Goal: Task Accomplishment & Management: Use online tool/utility

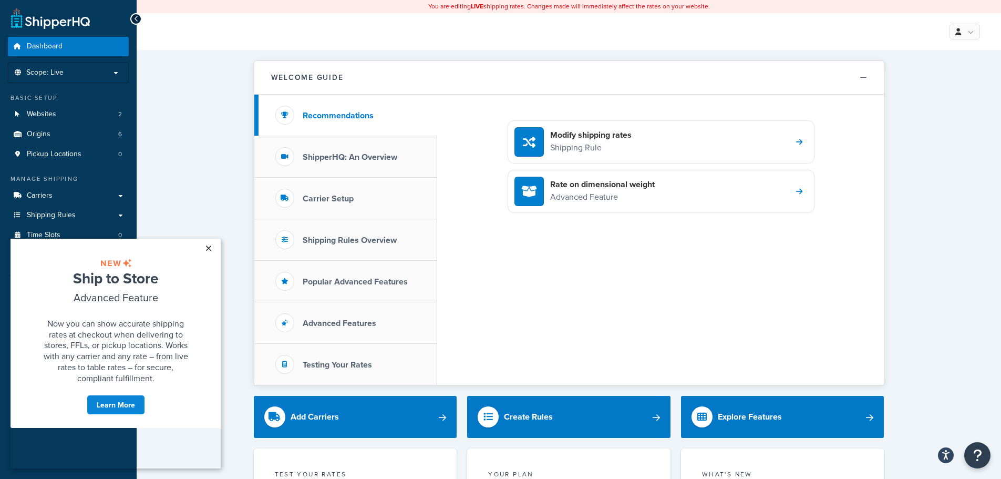
click at [206, 247] on link "×" at bounding box center [208, 248] width 18 height 19
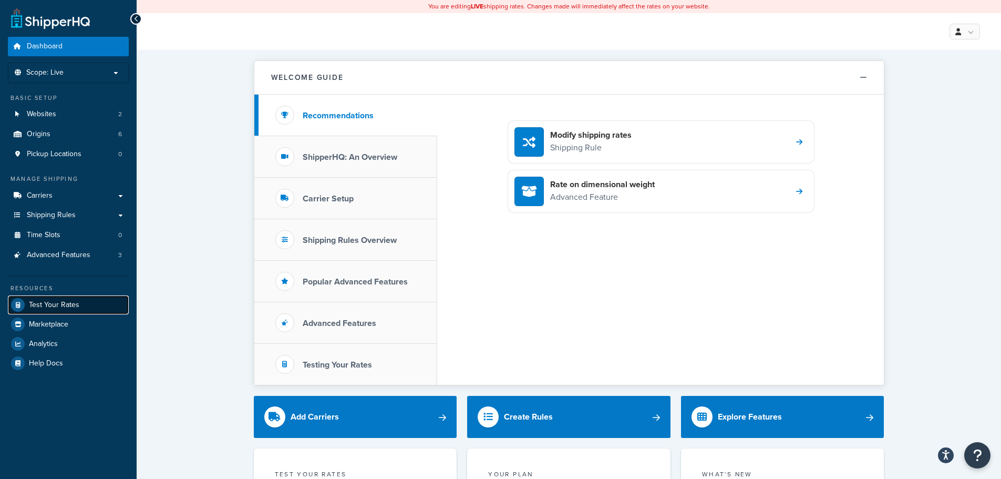
click at [38, 306] on span "Test Your Rates" at bounding box center [54, 305] width 50 height 9
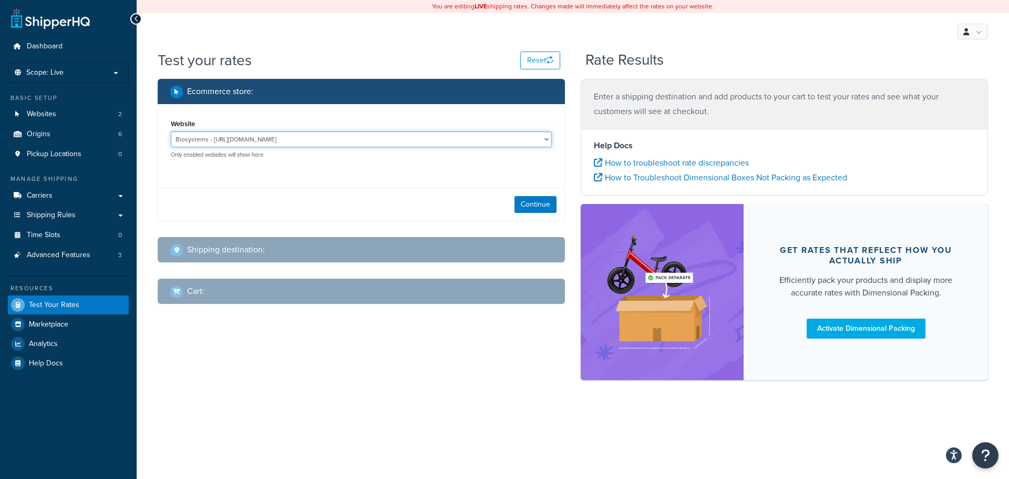
click at [545, 138] on select "Biosystems - [URL][DOMAIN_NAME] [DOMAIN_NAME] - [DOMAIN_NAME]" at bounding box center [361, 139] width 381 height 16
select select "1d552ec5fb9044909fbe9a9be3a8d08a"
click at [171, 131] on select "Biosystems - [URL][DOMAIN_NAME] [DOMAIN_NAME] - [DOMAIN_NAME]" at bounding box center [361, 139] width 381 height 16
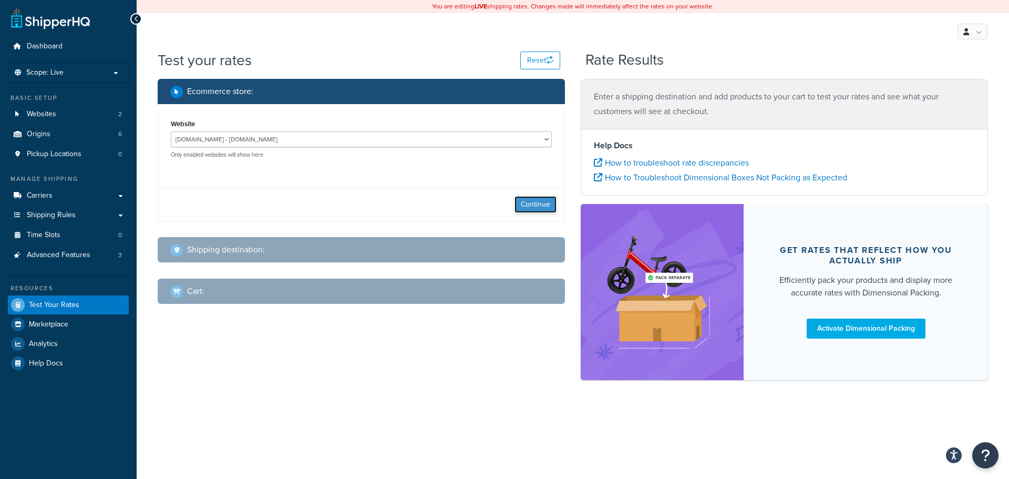
click at [524, 207] on button "Continue" at bounding box center [536, 204] width 42 height 17
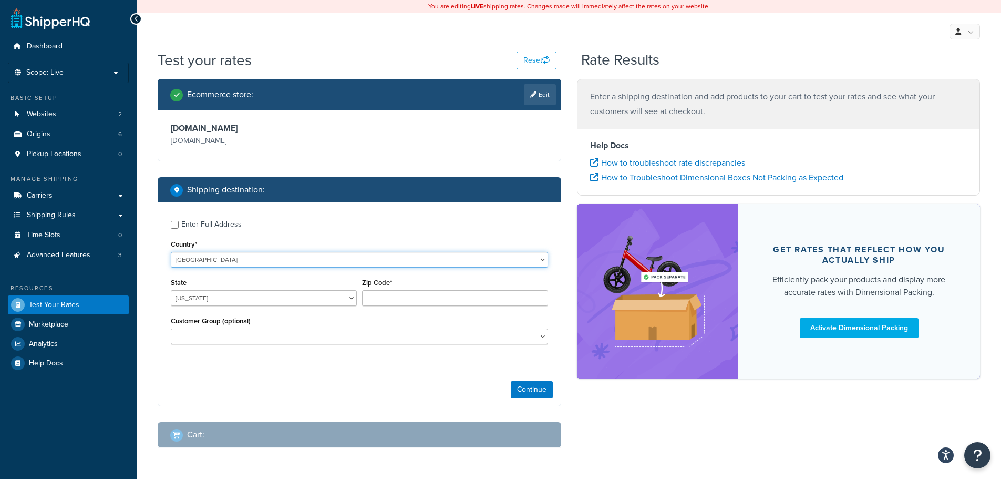
click at [537, 261] on select "[GEOGRAPHIC_DATA] [GEOGRAPHIC_DATA] [GEOGRAPHIC_DATA] [GEOGRAPHIC_DATA] [GEOGRA…" at bounding box center [359, 260] width 377 height 16
select select "GB"
click at [171, 252] on select "[GEOGRAPHIC_DATA] [GEOGRAPHIC_DATA] [GEOGRAPHIC_DATA] [GEOGRAPHIC_DATA] [GEOGRA…" at bounding box center [359, 260] width 377 height 16
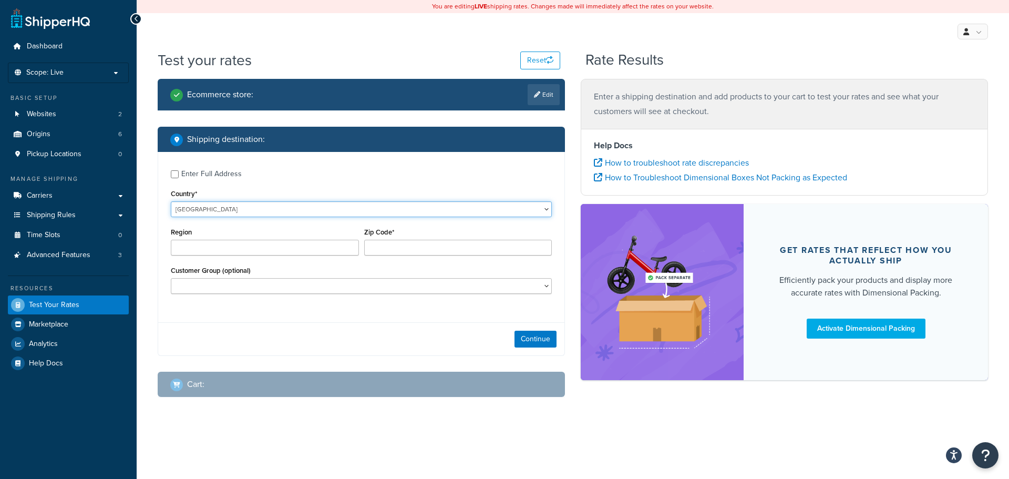
type input "AL"
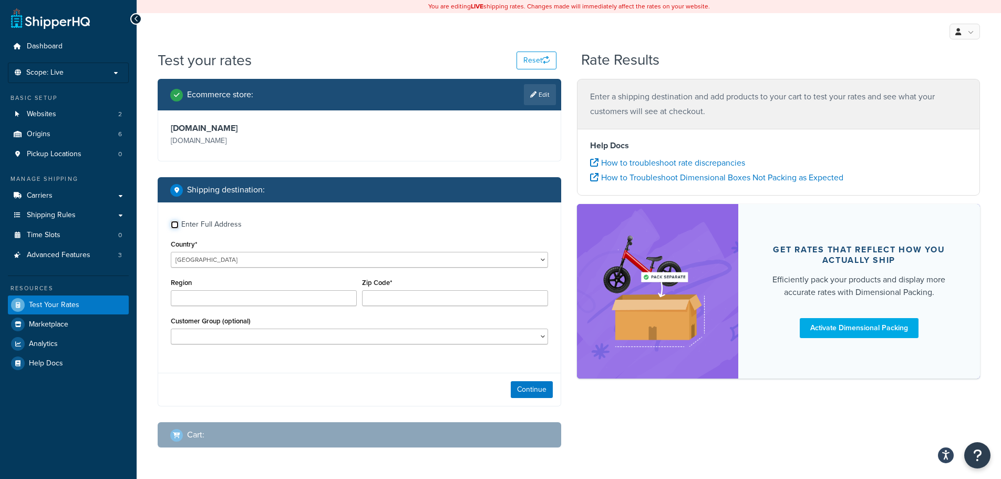
click at [171, 227] on input "Enter Full Address" at bounding box center [175, 225] width 8 height 8
checkbox input "true"
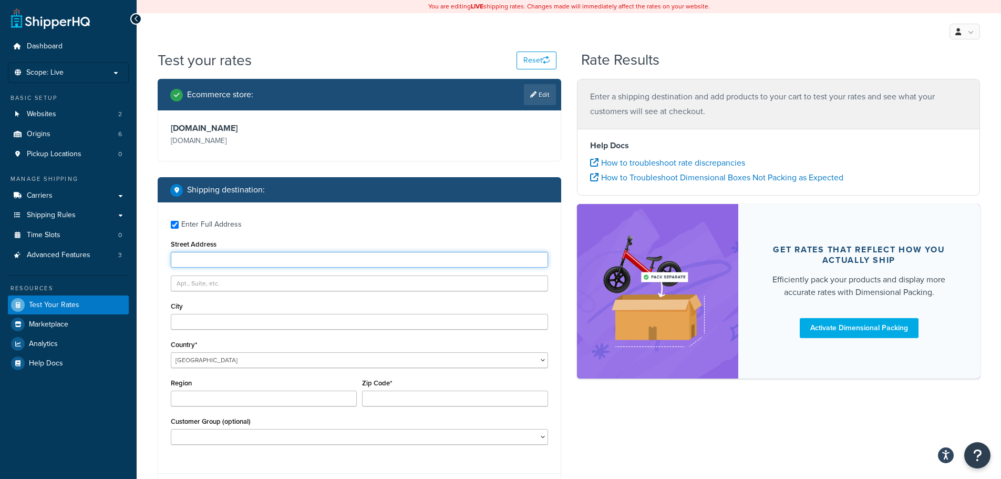
click at [214, 260] on input "Street Address" at bounding box center [359, 260] width 377 height 16
type input "Unit 25"
click at [207, 322] on input "City" at bounding box center [359, 322] width 377 height 16
type input "[GEOGRAPHIC_DATA]"
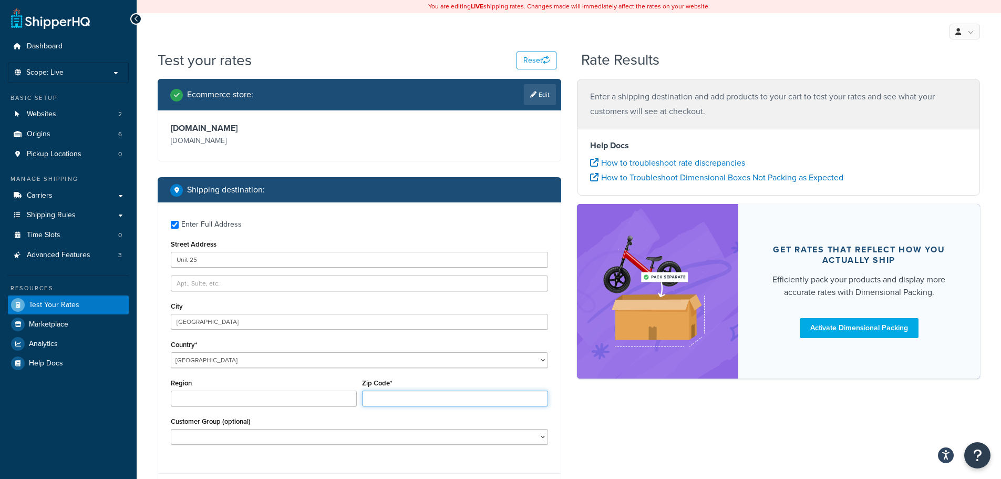
click at [375, 391] on input "Zip Code*" at bounding box center [455, 399] width 186 height 16
type input "GL51 9TA"
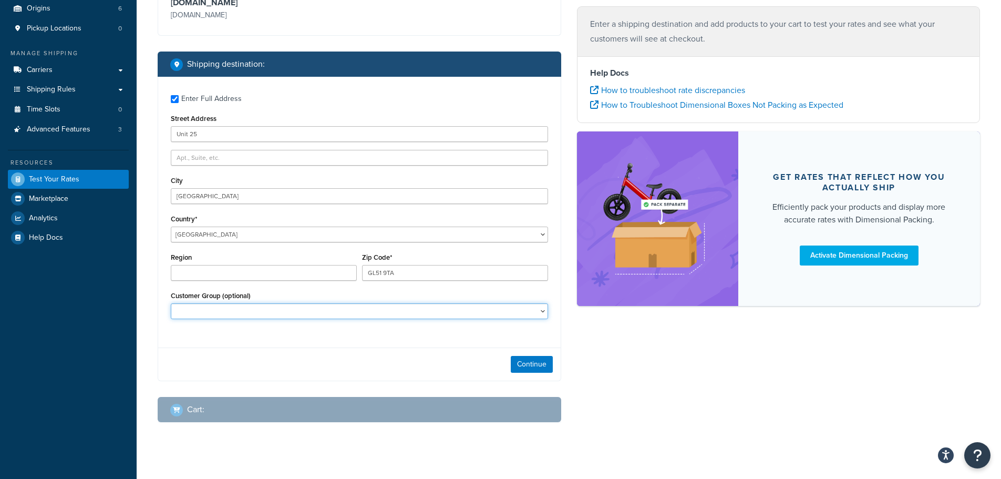
scroll to position [138, 0]
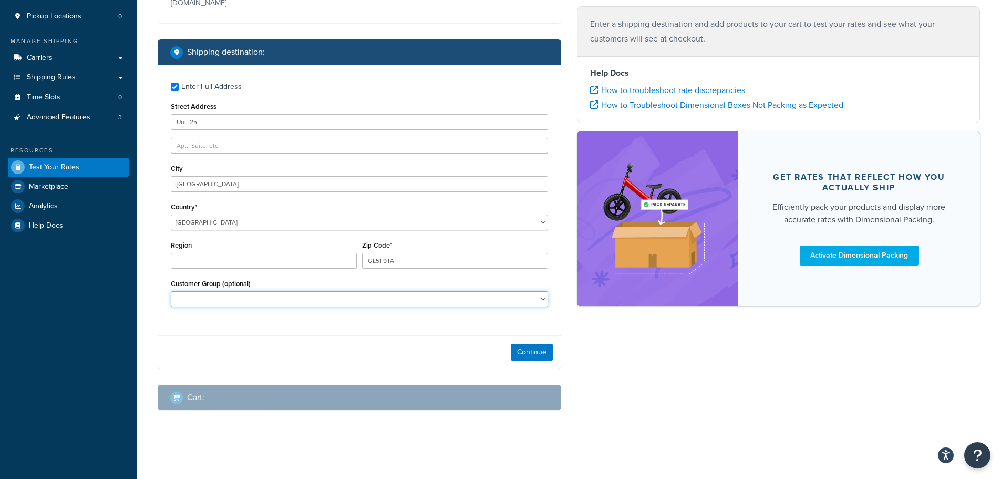
click at [537, 301] on select "Overnight UK Overnight - [GEOGRAPHIC_DATA] [GEOGRAPHIC_DATA] [GEOGRAPHIC_DATA] …" at bounding box center [359, 299] width 377 height 16
select select "UK Overnight - [GEOGRAPHIC_DATA]"
click at [171, 291] on select "Overnight UK Overnight - [GEOGRAPHIC_DATA] [GEOGRAPHIC_DATA] [GEOGRAPHIC_DATA] …" at bounding box center [359, 299] width 377 height 16
click at [529, 353] on button "Continue" at bounding box center [532, 352] width 42 height 17
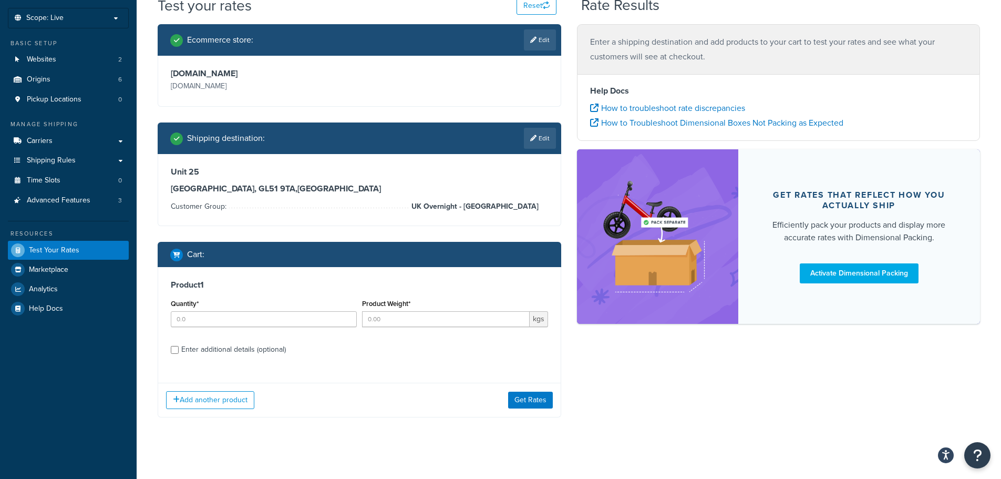
scroll to position [62, 0]
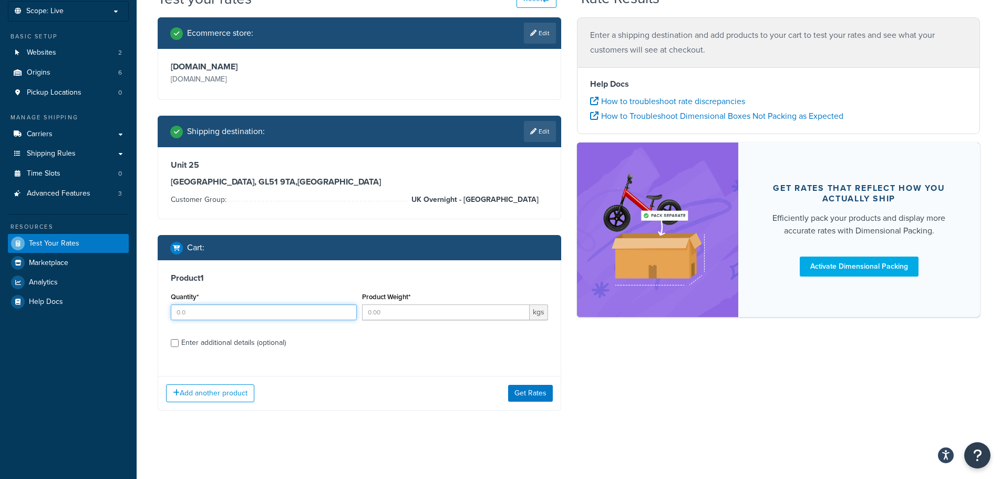
click at [311, 315] on input "Quantity*" at bounding box center [264, 312] width 186 height 16
type input "120"
type input "16.875"
click at [174, 345] on input "Enter additional details (optional)" at bounding box center [175, 343] width 8 height 8
checkbox input "true"
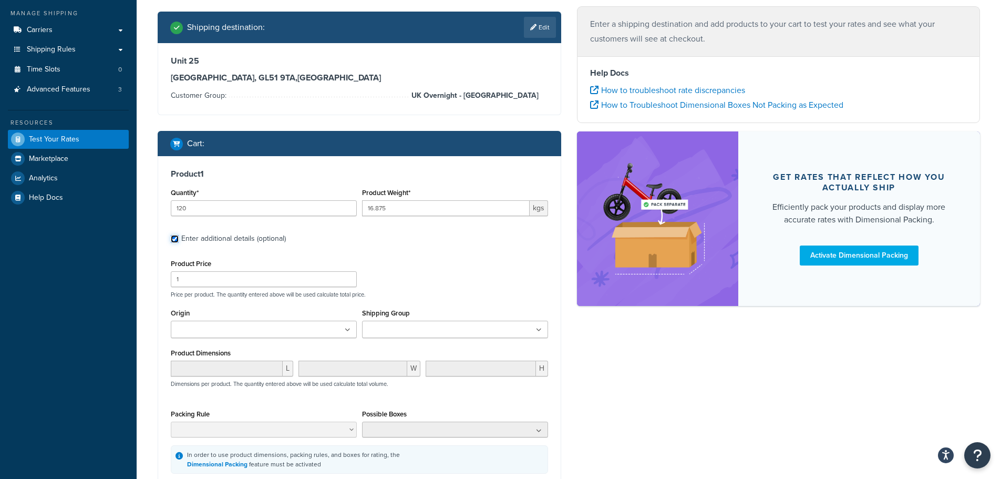
scroll to position [167, 0]
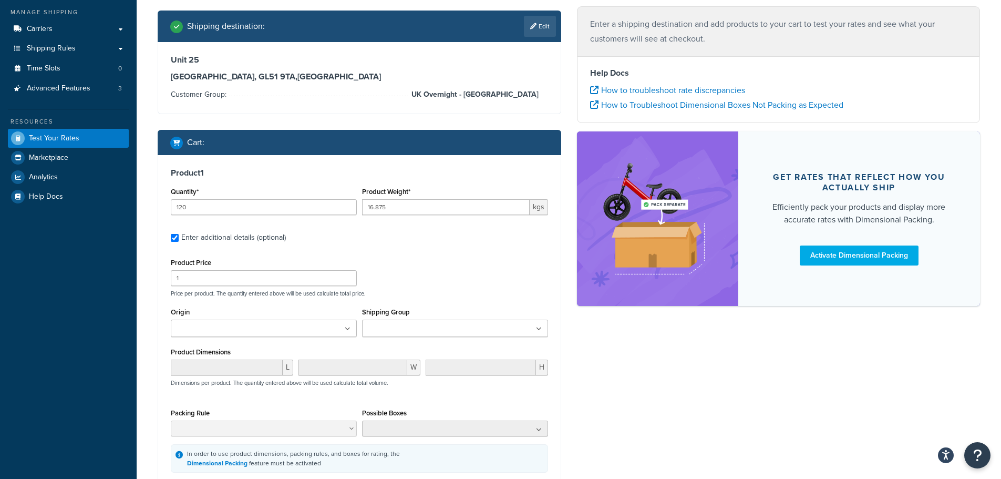
click at [431, 331] on input "Shipping Group" at bounding box center [411, 329] width 93 height 12
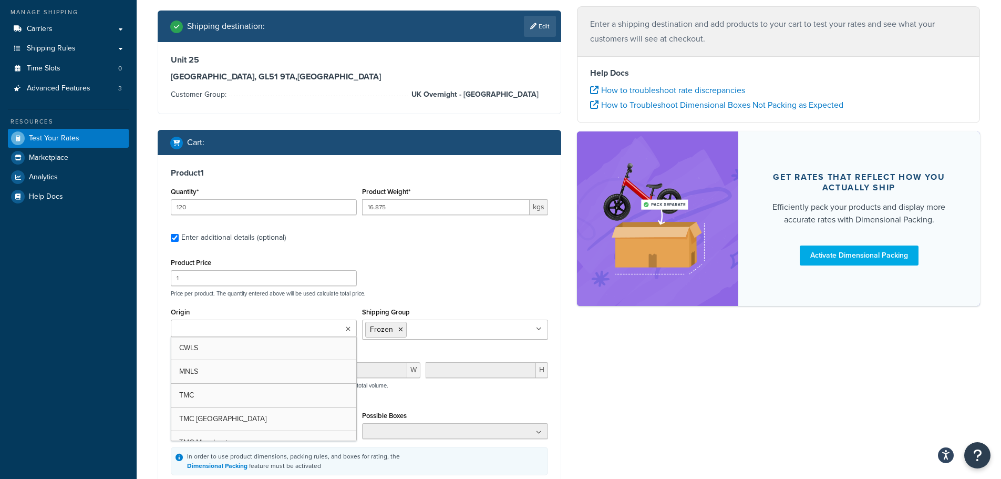
click at [242, 330] on input "Origin" at bounding box center [220, 329] width 93 height 12
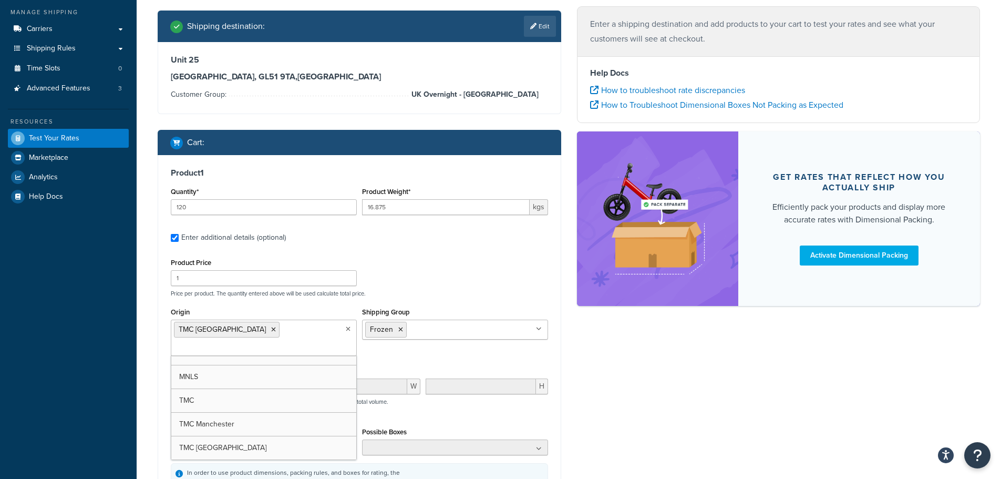
scroll to position [14, 0]
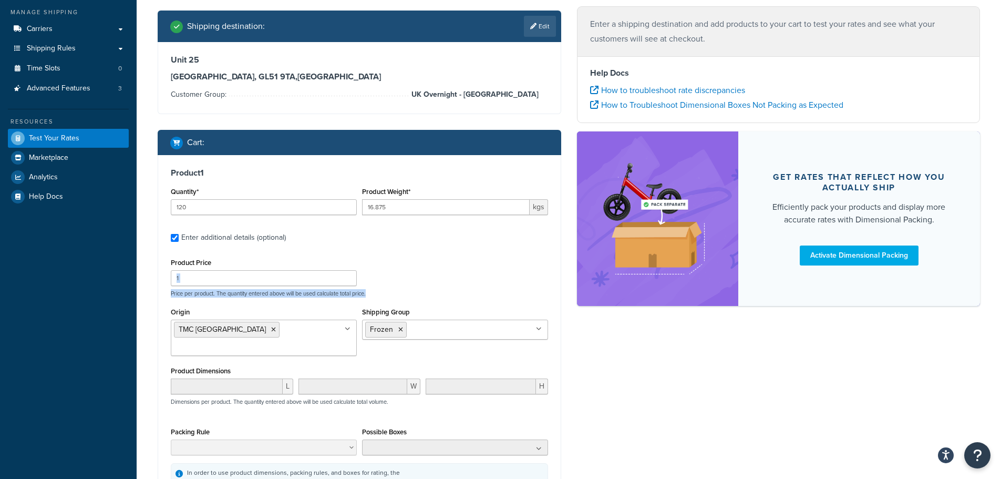
click at [428, 286] on div "Product Price 1 Price per product. The quantity entered above will be used calc…" at bounding box center [359, 276] width 383 height 42
click at [421, 257] on div "Product Price 1 Price per product. The quantity entered above will be used calc…" at bounding box center [359, 276] width 383 height 42
click at [189, 279] on input "1" at bounding box center [264, 278] width 186 height 16
type input "4"
click at [439, 283] on div "Product Price 4 Price per product. The quantity entered above will be used calc…" at bounding box center [359, 276] width 383 height 42
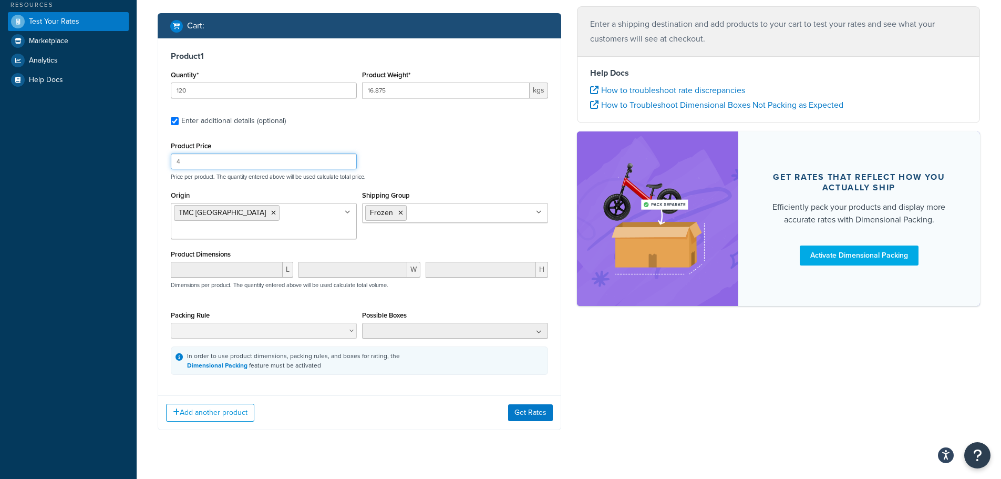
scroll to position [286, 0]
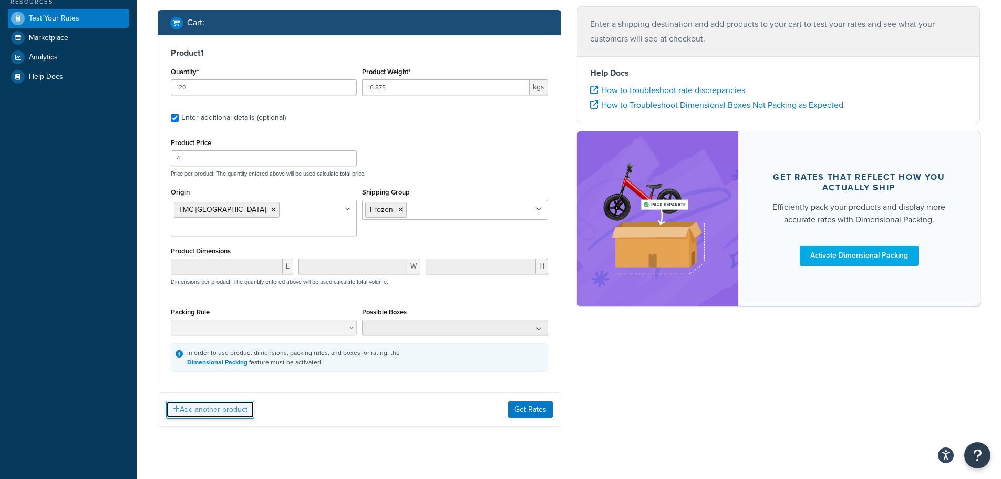
click at [225, 401] on button "Add another product" at bounding box center [210, 410] width 88 height 18
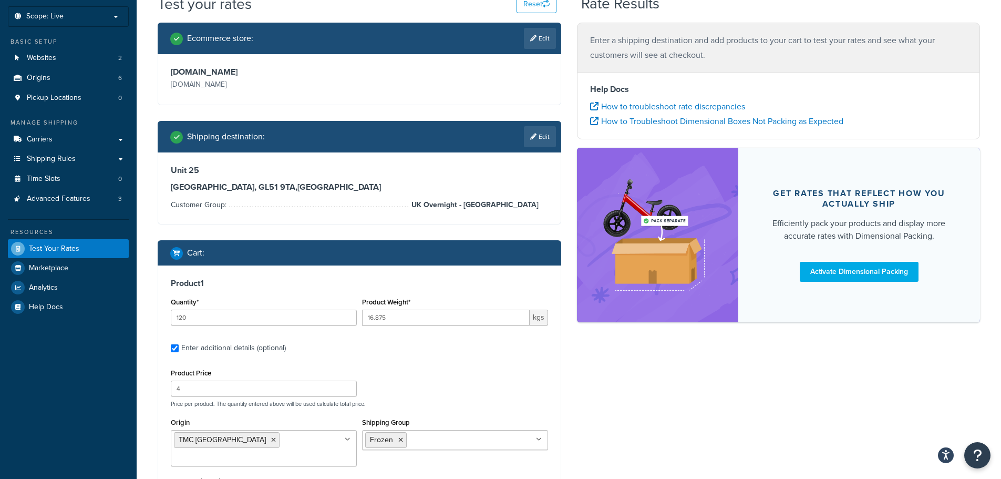
scroll to position [39, 0]
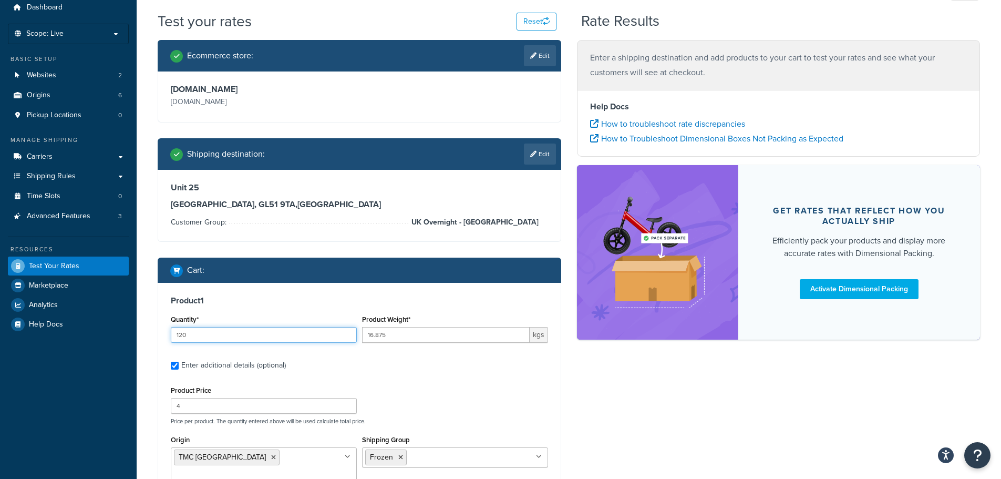
click at [199, 337] on input "120" at bounding box center [264, 335] width 186 height 16
drag, startPoint x: 199, startPoint y: 337, endPoint x: 149, endPoint y: 343, distance: 49.7
type input "1"
click at [275, 300] on h3 "Product 1" at bounding box center [359, 300] width 377 height 11
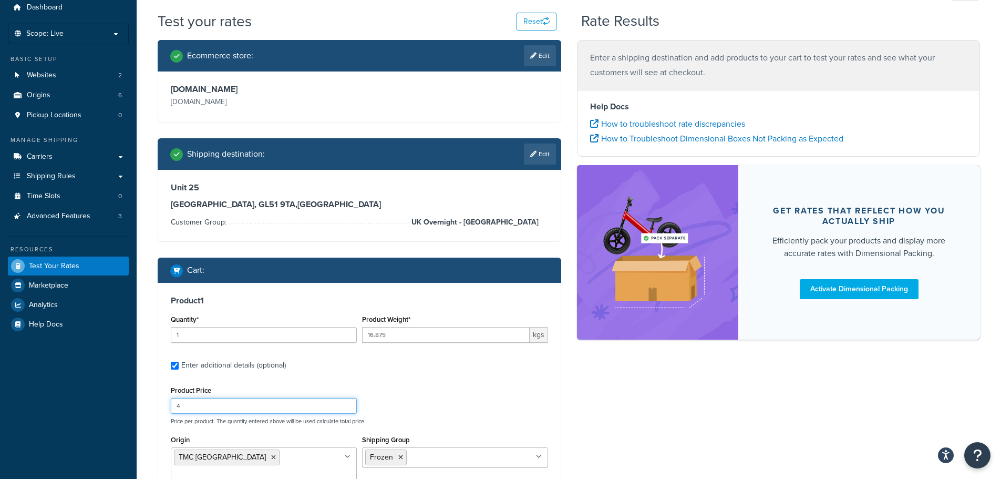
click at [215, 406] on input "4" at bounding box center [264, 406] width 186 height 16
click at [183, 411] on input "4400" at bounding box center [264, 406] width 186 height 16
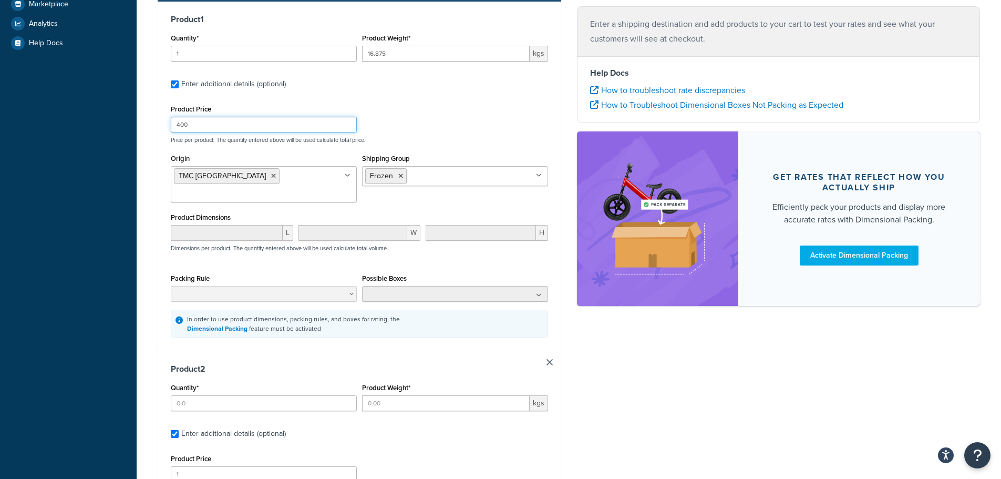
scroll to position [354, 0]
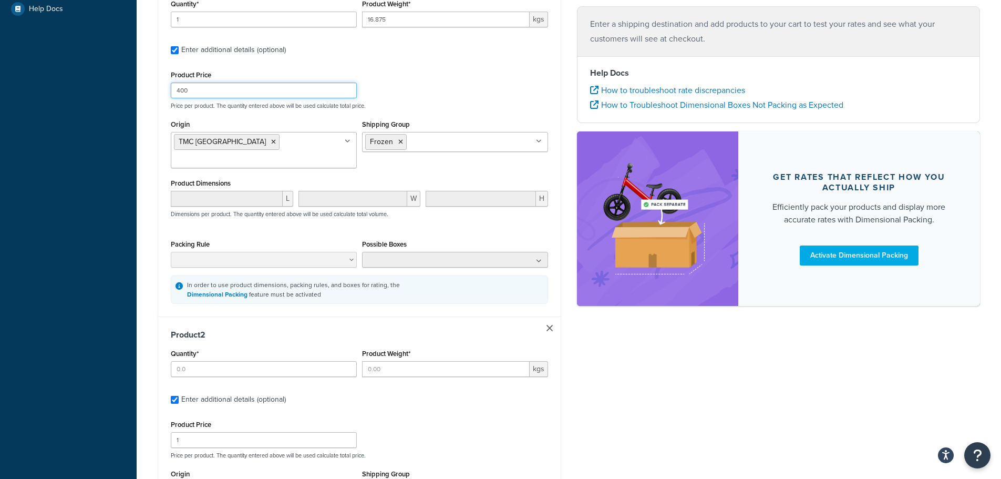
type input "400"
click at [213, 361] on input "Quantity*" at bounding box center [264, 369] width 186 height 16
type input "1"
click at [391, 361] on input "Product Weight*" at bounding box center [446, 369] width 168 height 16
type input "1.875"
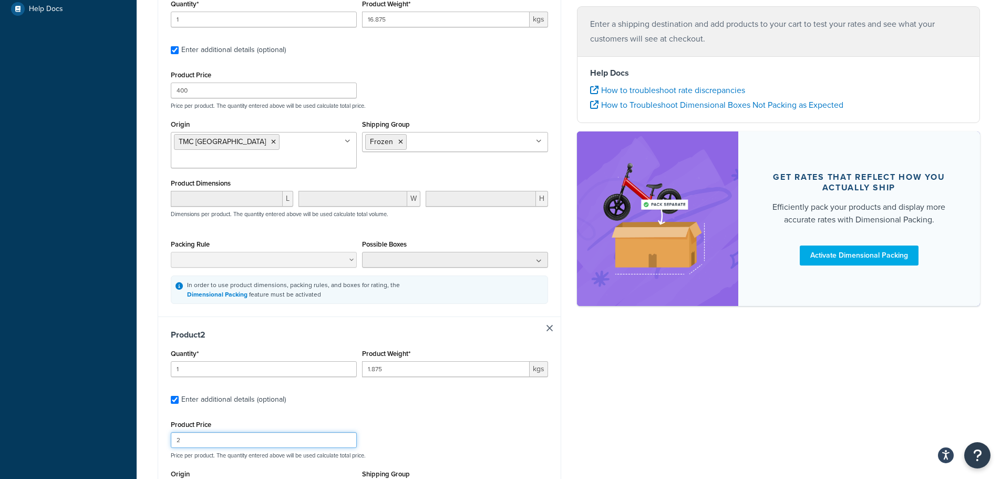
click at [347, 432] on input "2" at bounding box center [264, 440] width 186 height 16
drag, startPoint x: 202, startPoint y: 432, endPoint x: 197, endPoint y: 433, distance: 5.3
click at [195, 434] on div "Product Price 2 Price per product. The quantity entered above will be used calc…" at bounding box center [359, 438] width 383 height 42
drag, startPoint x: 177, startPoint y: 426, endPoint x: 168, endPoint y: 426, distance: 8.9
click at [168, 426] on div "Product 2 Quantity* 1 Product Weight* 1.875 kgs Enter additional details (optio…" at bounding box center [359, 481] width 403 height 331
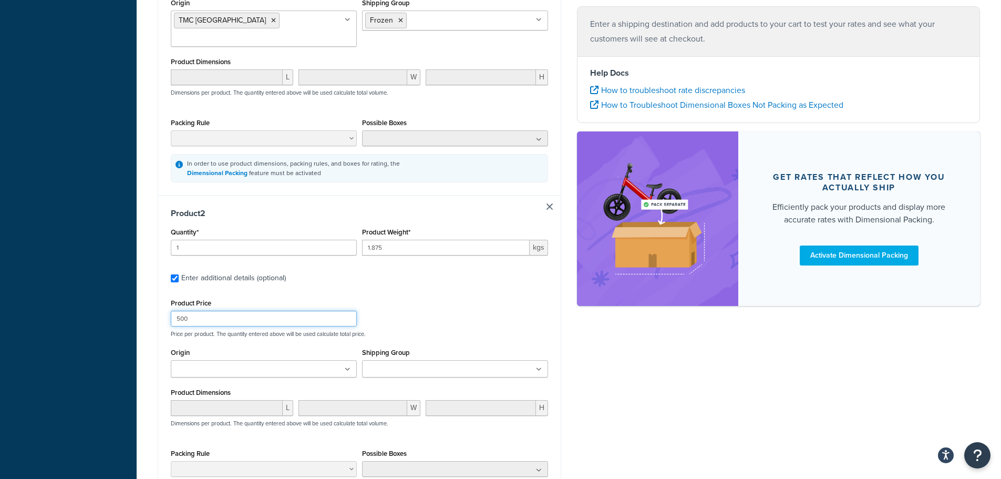
scroll to position [512, 0]
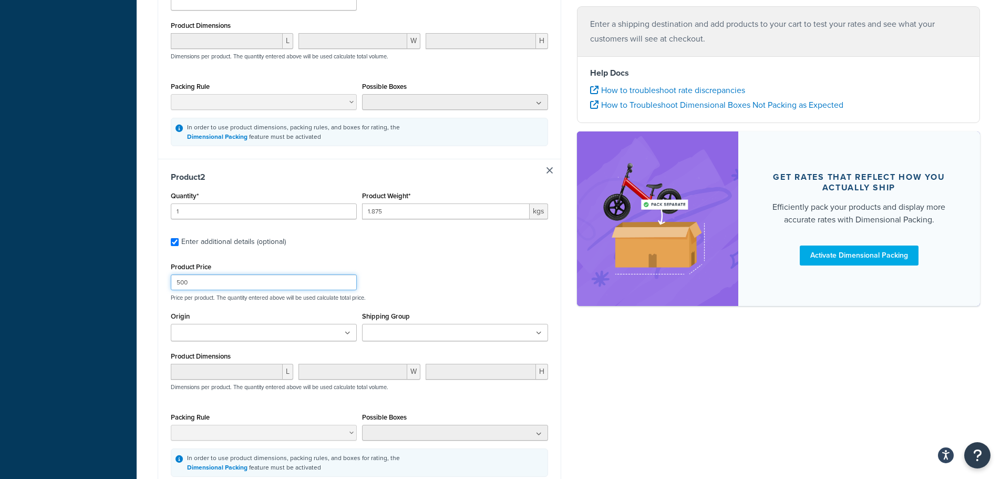
type input "500"
click at [238, 309] on div "Origin CWLS MNLS TMC TMC [GEOGRAPHIC_DATA] TMC [GEOGRAPHIC_DATA] TMC [GEOGRAPHI…" at bounding box center [264, 325] width 186 height 32
click at [342, 324] on ul at bounding box center [264, 332] width 186 height 17
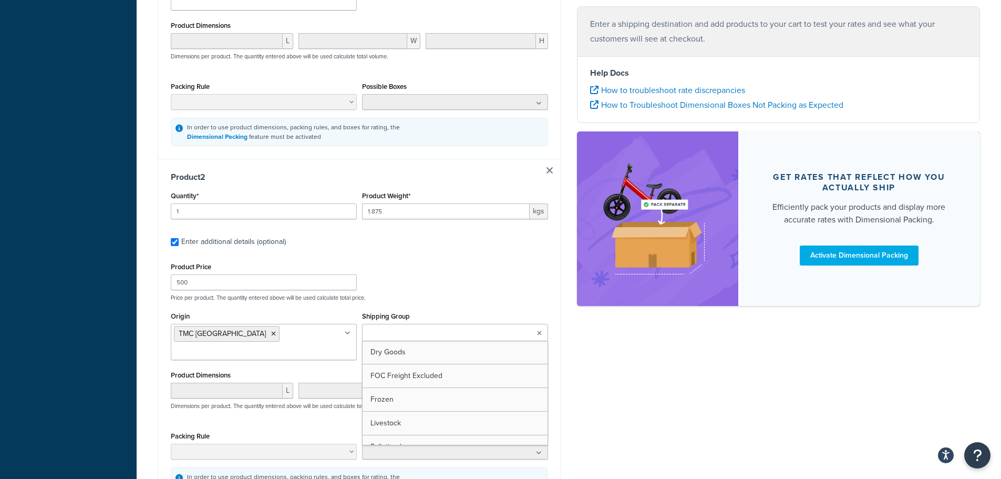
click at [507, 324] on ul at bounding box center [455, 332] width 186 height 17
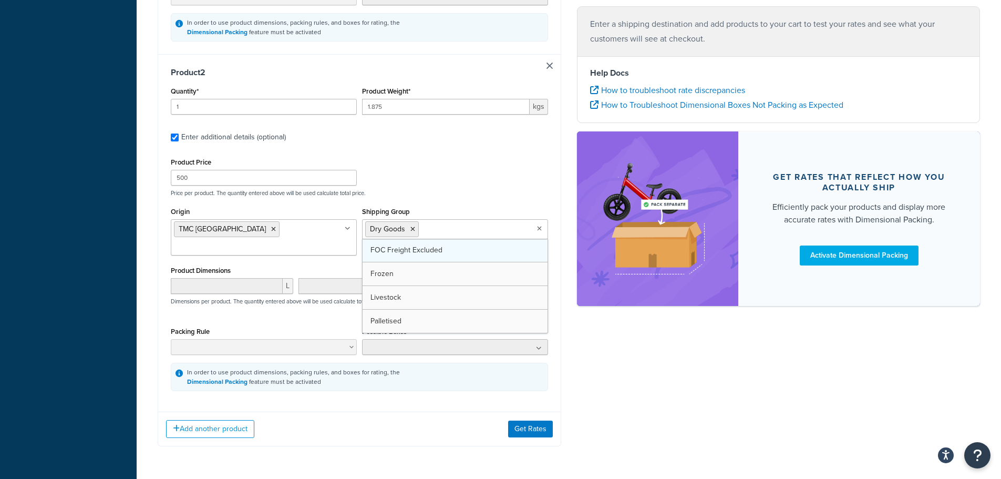
scroll to position [617, 0]
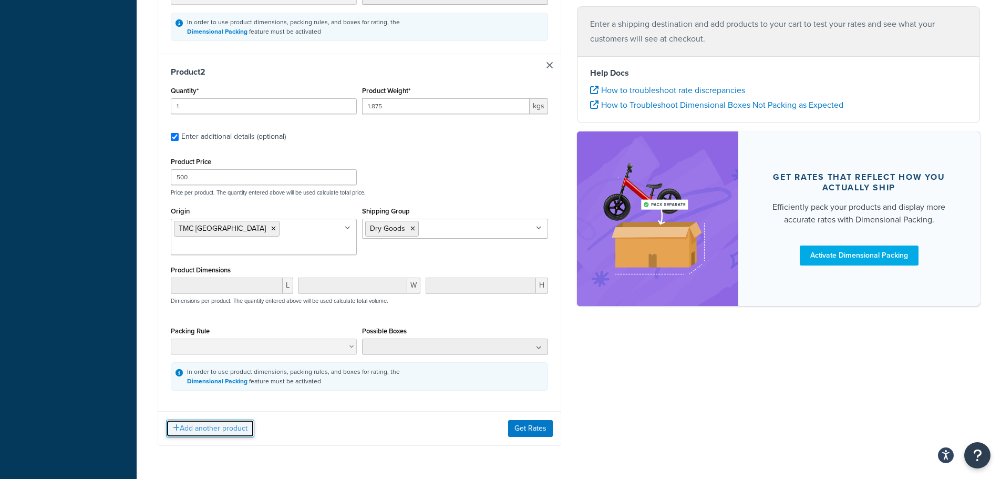
click at [234, 419] on button "Add another product" at bounding box center [210, 428] width 88 height 18
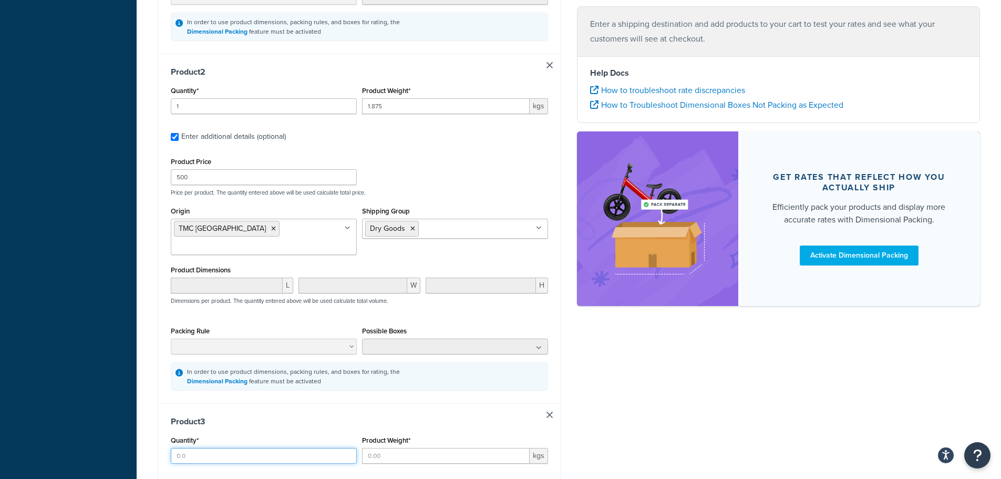
click at [183, 448] on input "Quantity*" at bounding box center [264, 456] width 186 height 16
type input "1"
click at [400, 448] on input "Product Weight*" at bounding box center [446, 456] width 168 height 16
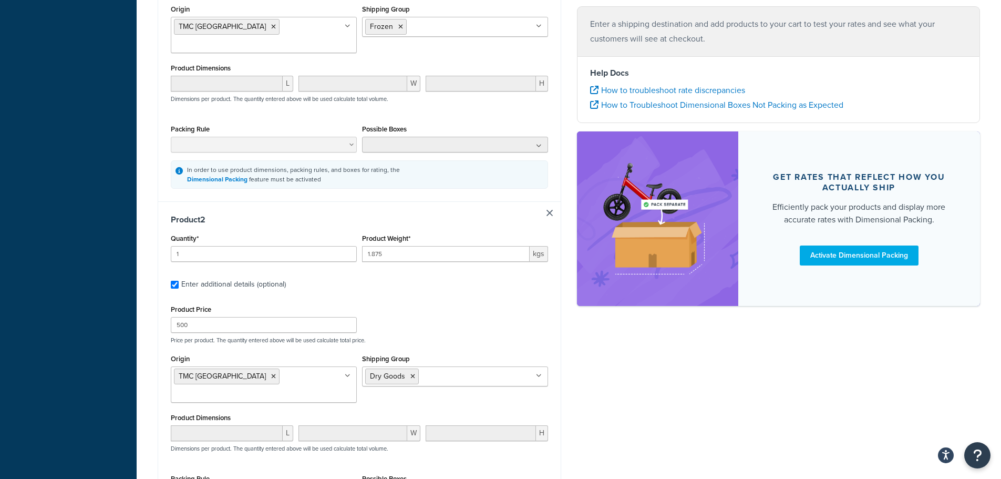
scroll to position [512, 0]
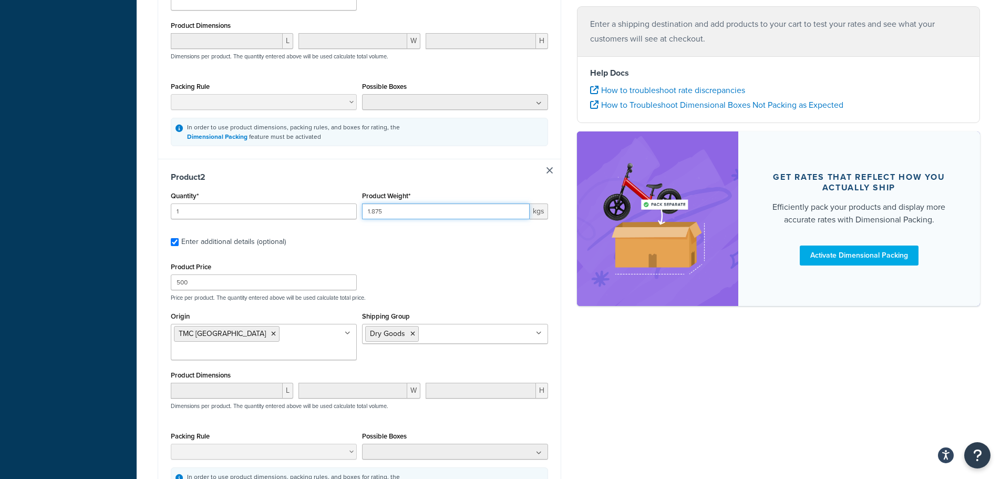
click at [370, 203] on input "1.875" at bounding box center [446, 211] width 168 height 16
type input "16.875"
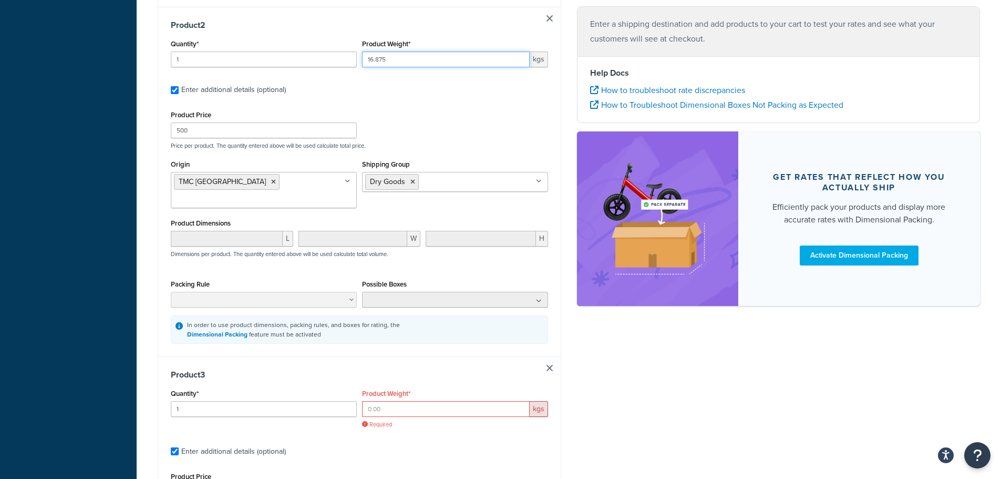
scroll to position [670, 0]
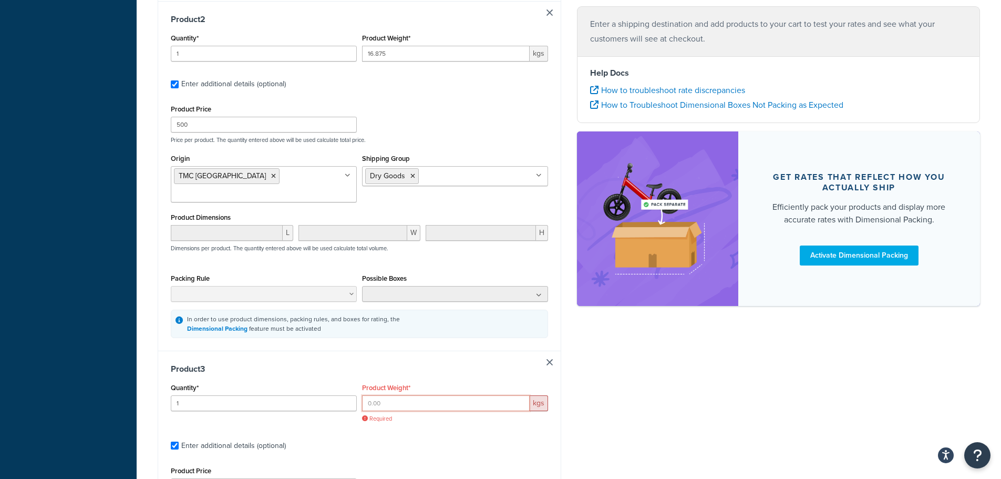
click at [401, 395] on input "Product Weight*" at bounding box center [446, 403] width 168 height 16
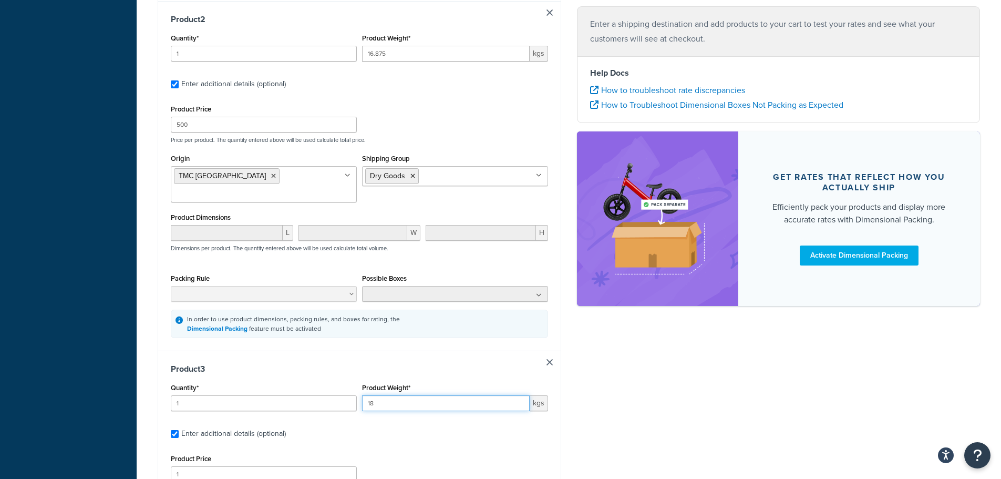
type input "18"
drag, startPoint x: 185, startPoint y: 443, endPoint x: 160, endPoint y: 443, distance: 24.7
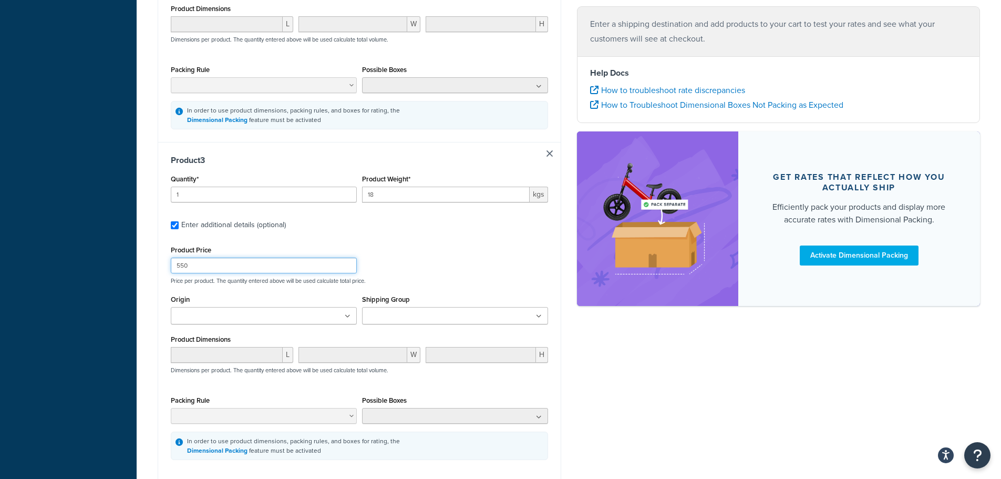
scroll to position [880, 0]
type input "550"
click at [240, 309] on input "Origin" at bounding box center [220, 315] width 93 height 12
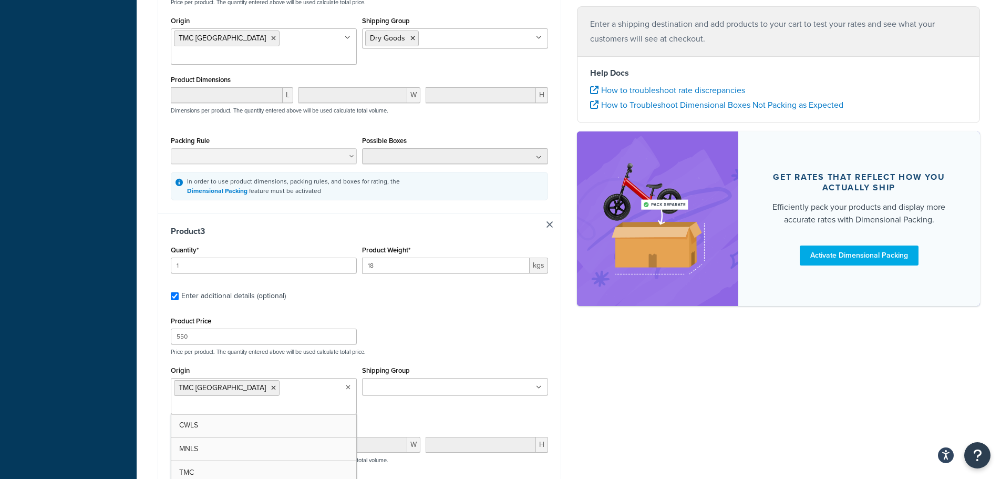
scroll to position [827, 0]
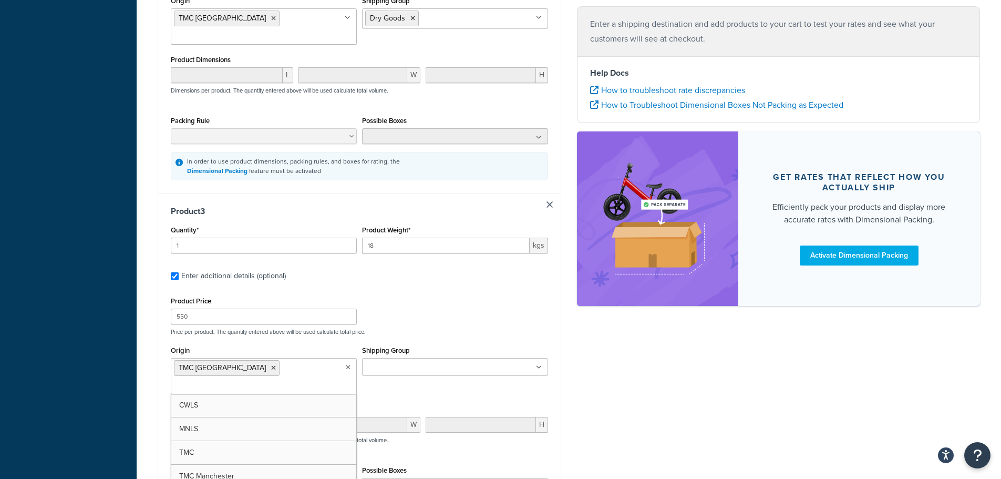
click at [521, 358] on ul at bounding box center [455, 366] width 186 height 17
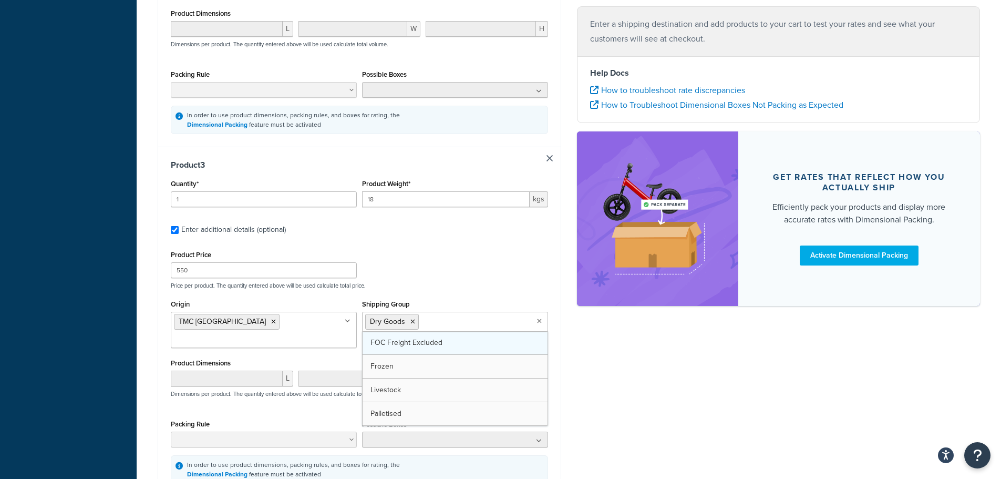
scroll to position [953, 0]
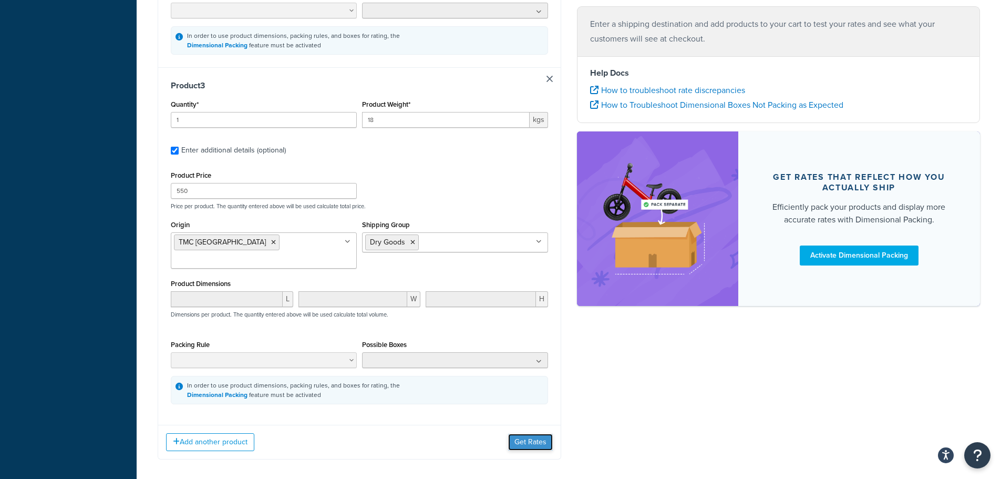
click at [535, 434] on button "Get Rates" at bounding box center [530, 442] width 45 height 17
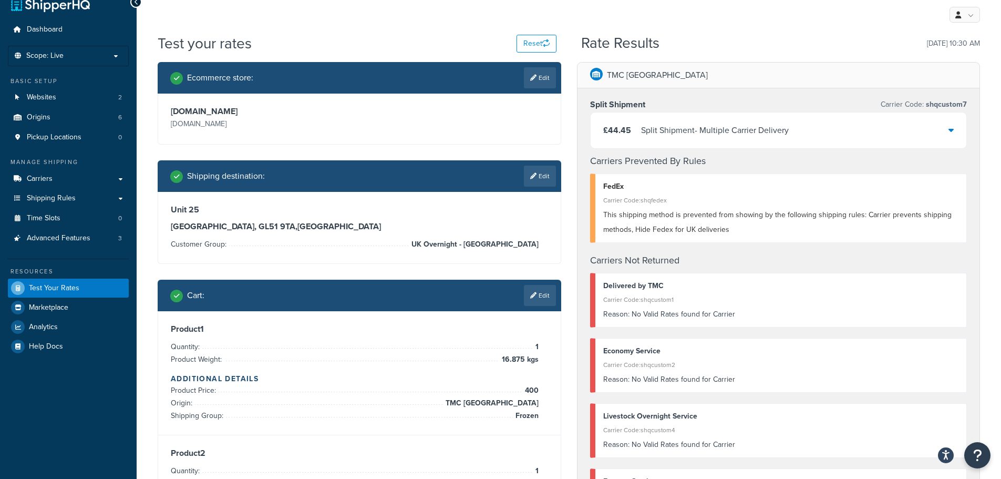
scroll to position [0, 0]
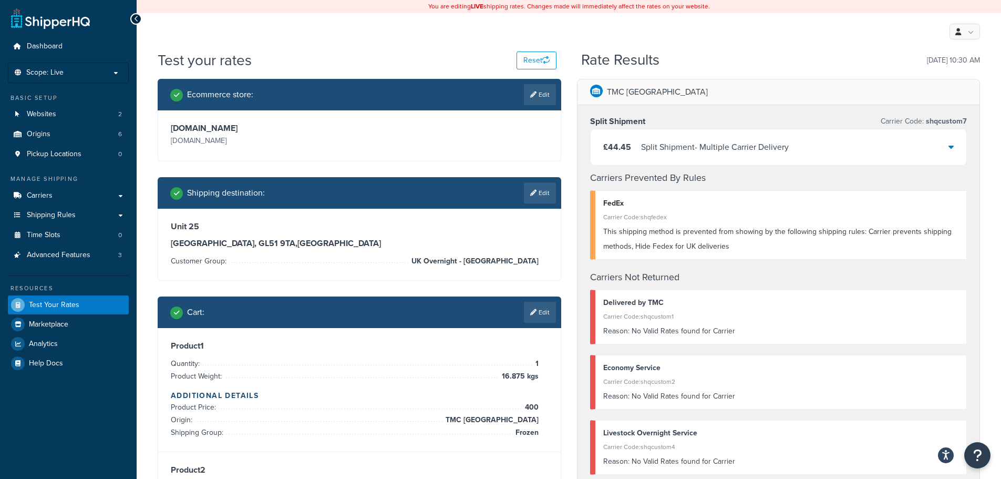
click at [543, 100] on link "Edit" at bounding box center [540, 94] width 32 height 21
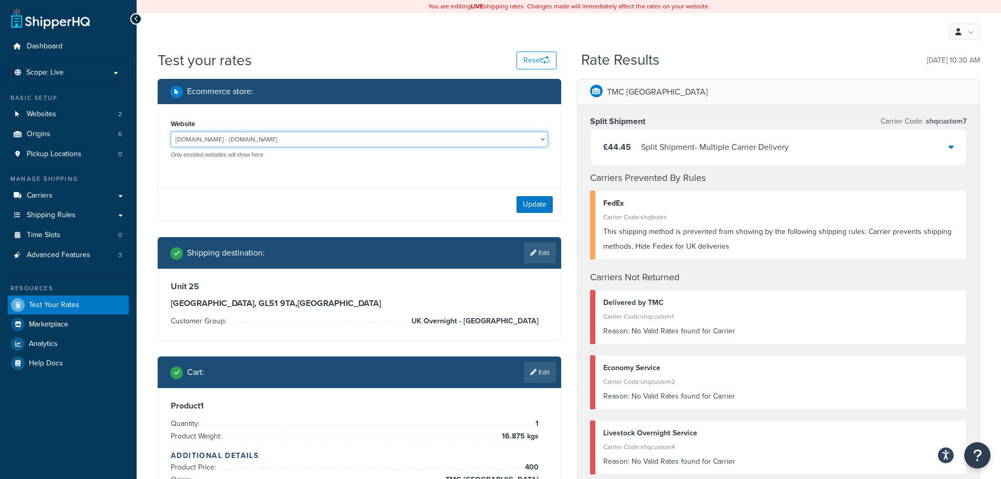
click at [541, 139] on select "Biosystems - [URL][DOMAIN_NAME] [DOMAIN_NAME] - [DOMAIN_NAME]" at bounding box center [359, 139] width 377 height 16
select select "2842dd3c5ad8e6487a39c4703ea09bf5"
click at [171, 131] on select "Biosystems - [URL][DOMAIN_NAME] [DOMAIN_NAME] - [DOMAIN_NAME]" at bounding box center [359, 139] width 377 height 16
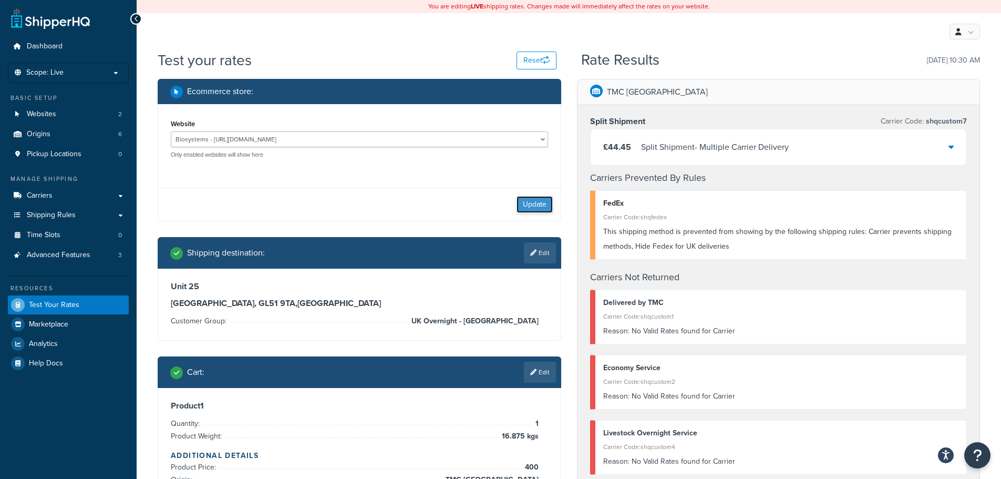
click at [544, 204] on button "Update" at bounding box center [535, 204] width 36 height 17
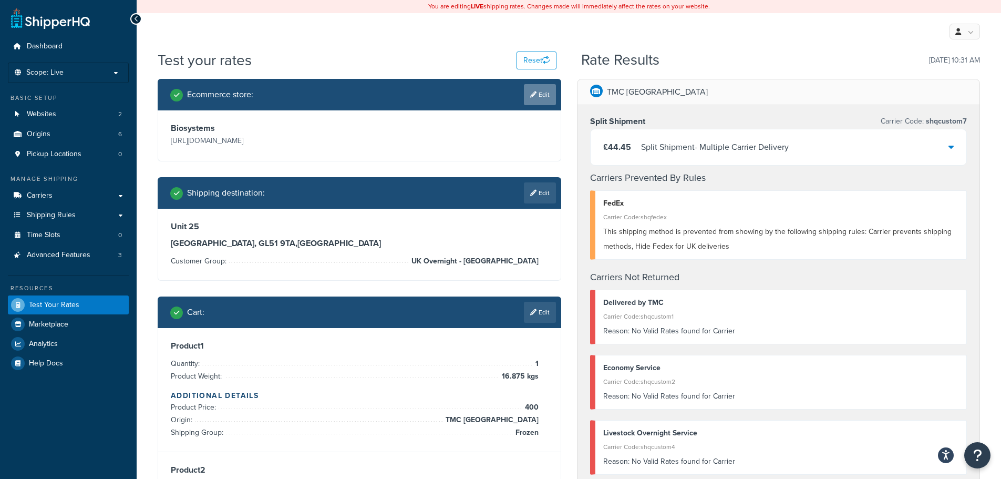
click at [539, 101] on link "Edit" at bounding box center [540, 94] width 32 height 21
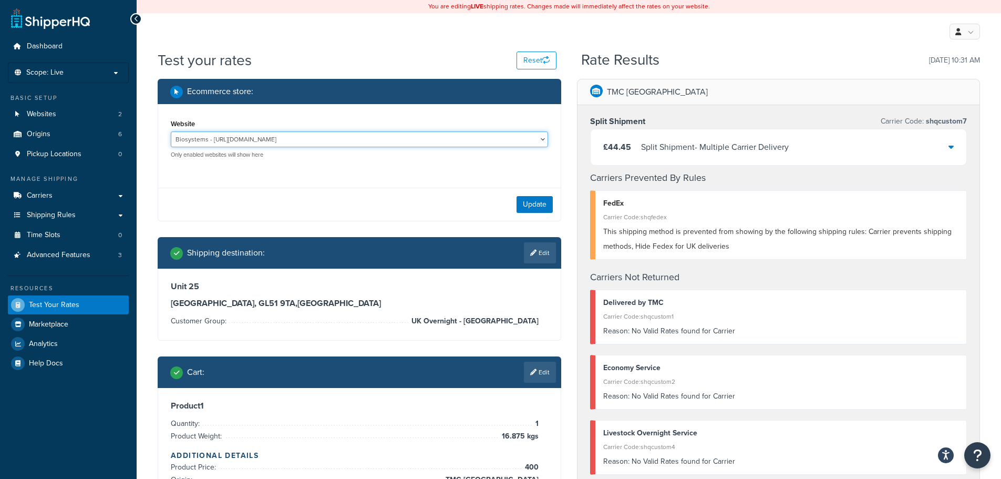
click at [501, 145] on select "Biosystems - [URL][DOMAIN_NAME] [DOMAIN_NAME] - [DOMAIN_NAME]" at bounding box center [359, 139] width 377 height 16
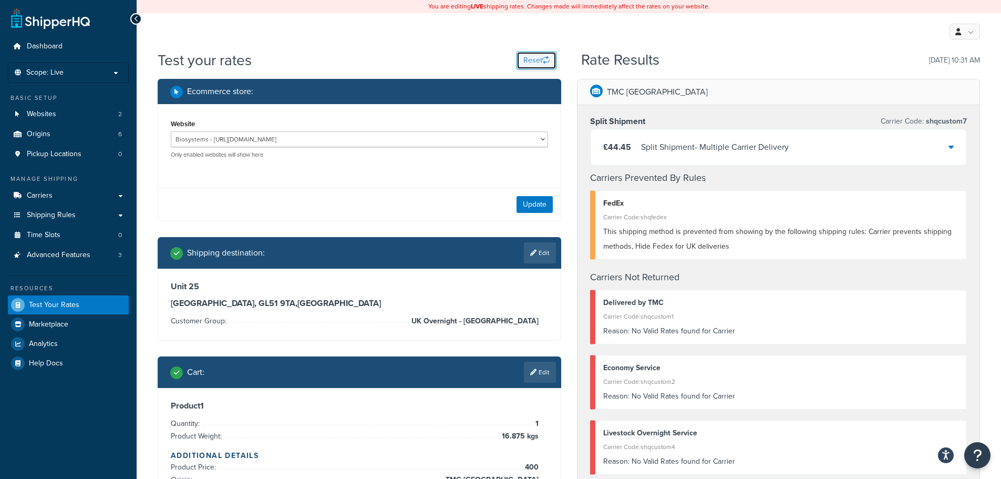
click at [530, 64] on button "Reset" at bounding box center [537, 61] width 40 height 18
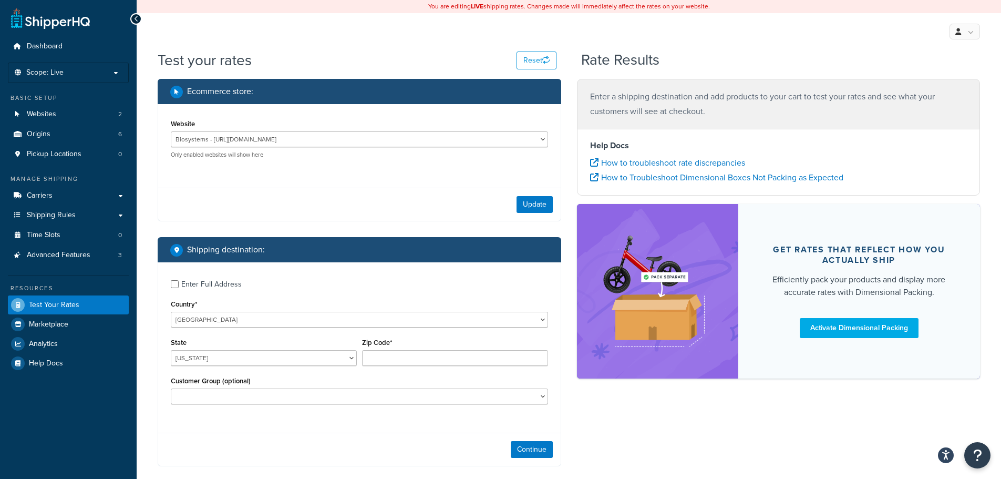
click at [163, 283] on div "Enter Full Address Country* [GEOGRAPHIC_DATA] [GEOGRAPHIC_DATA] [GEOGRAPHIC_DAT…" at bounding box center [359, 343] width 403 height 162
click at [174, 283] on input "Enter Full Address" at bounding box center [175, 284] width 8 height 8
checkbox input "true"
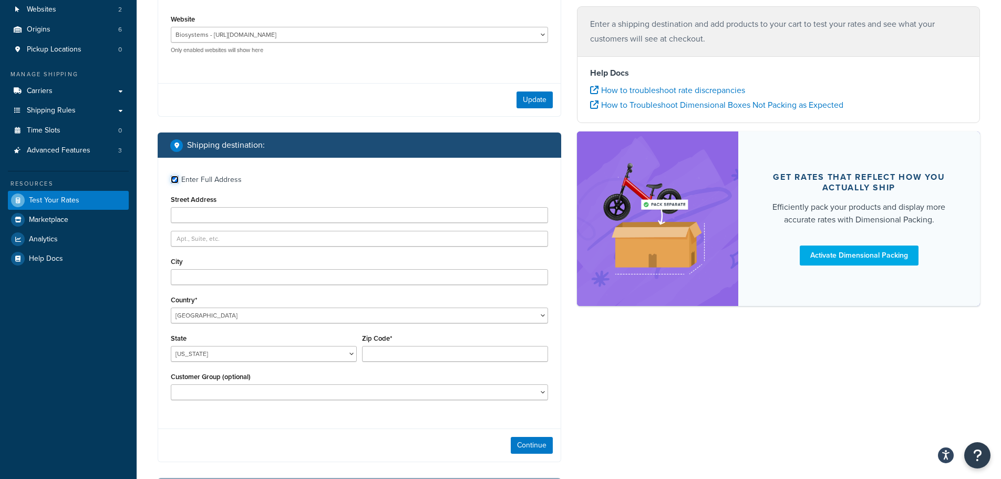
scroll to position [105, 0]
click at [354, 357] on select "[US_STATE] [US_STATE] [US_STATE] [US_STATE] [US_STATE] Armed Forces Americas Ar…" at bounding box center [264, 353] width 186 height 16
click at [416, 103] on div "Update" at bounding box center [359, 99] width 403 height 33
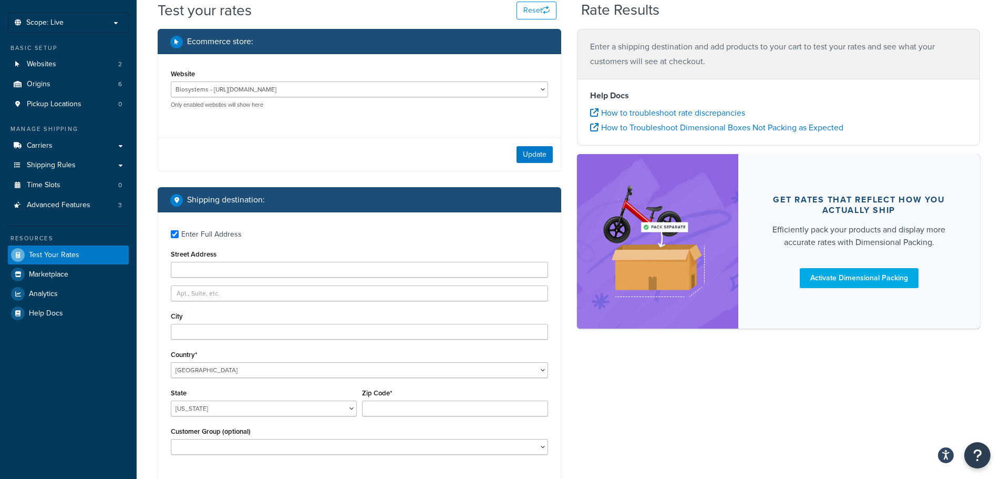
scroll to position [0, 0]
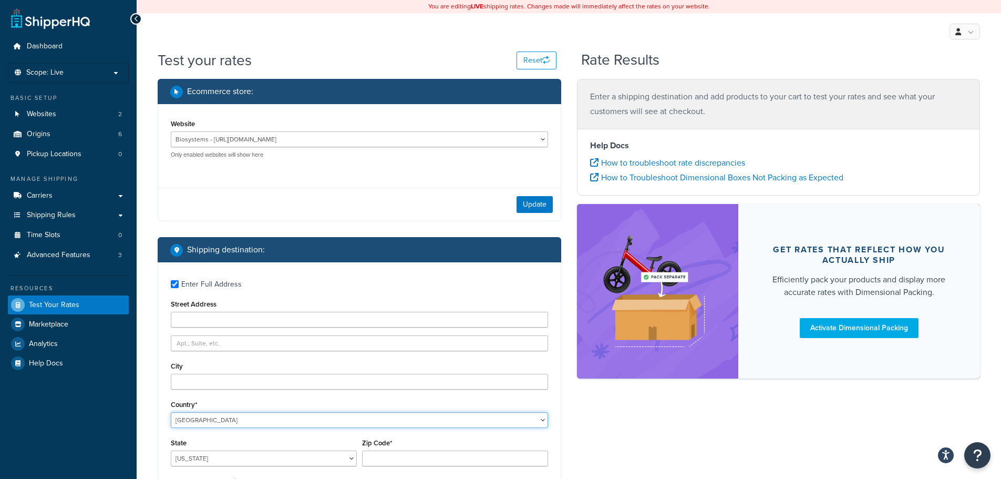
click at [490, 419] on select "[GEOGRAPHIC_DATA] [GEOGRAPHIC_DATA] [GEOGRAPHIC_DATA] [GEOGRAPHIC_DATA] [GEOGRA…" at bounding box center [359, 420] width 377 height 16
select select "GB"
click at [171, 412] on select "[GEOGRAPHIC_DATA] [GEOGRAPHIC_DATA] [GEOGRAPHIC_DATA] [GEOGRAPHIC_DATA] [GEOGRA…" at bounding box center [359, 420] width 377 height 16
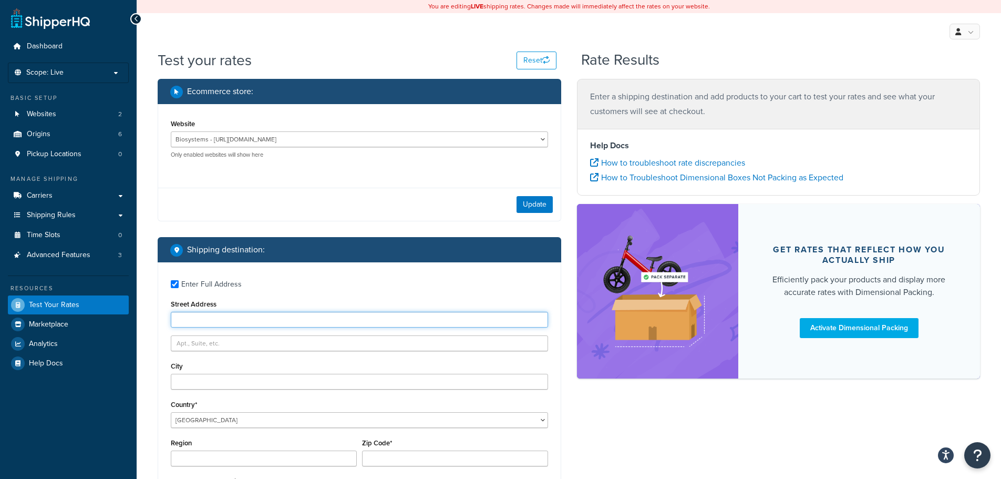
paste input "[STREET_ADDRESS]"
type input "[STREET_ADDRESS]"
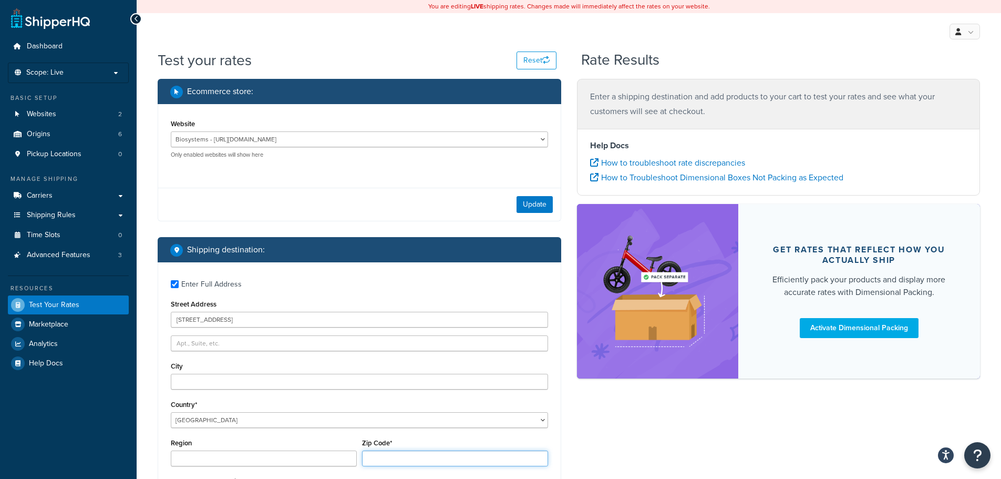
click at [393, 462] on input "Zip Code*" at bounding box center [455, 459] width 186 height 16
paste input "SE23 3PQ"
type input "SE23 3PQ"
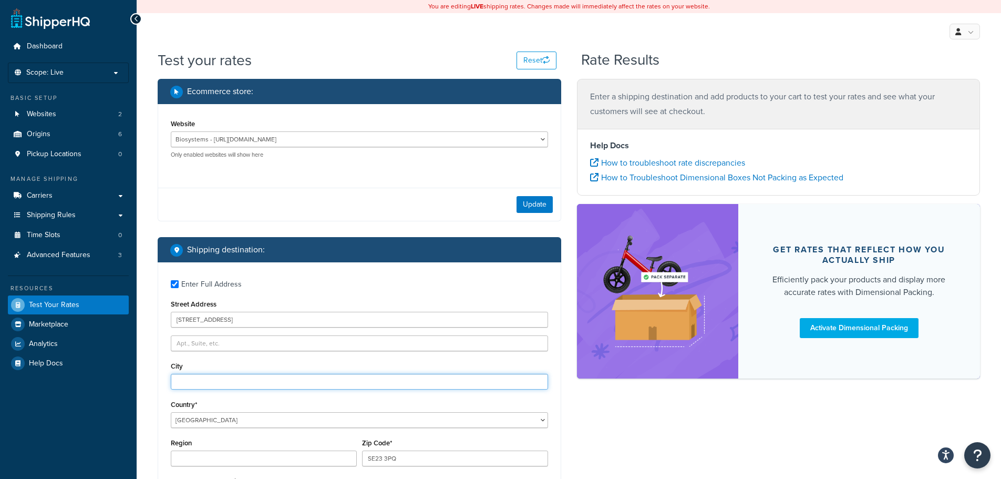
click at [212, 383] on input "City" at bounding box center [359, 382] width 377 height 16
click at [149, 386] on div "Test your rates Reset Rate Results Ecommerce store : Website Biosystems - [URL]…" at bounding box center [569, 350] width 865 height 600
type input "[GEOGRAPHIC_DATA]"
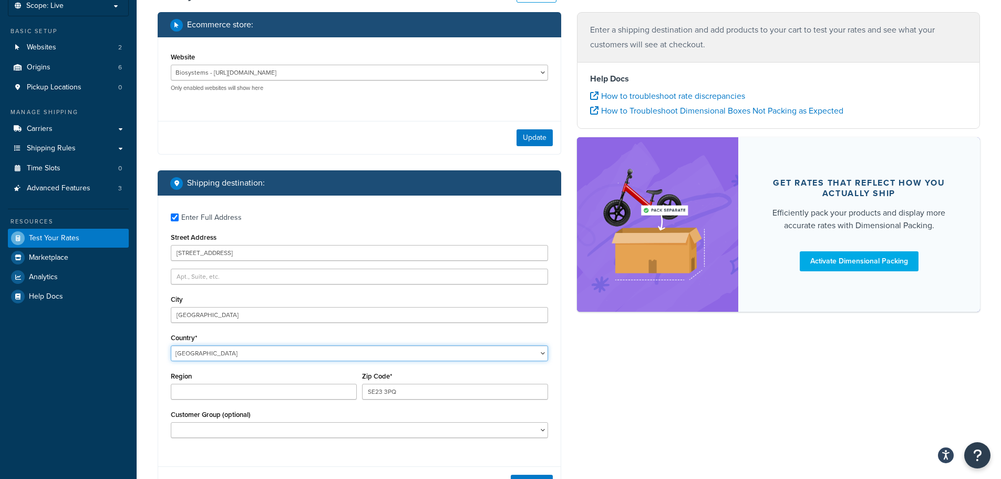
scroll to position [158, 0]
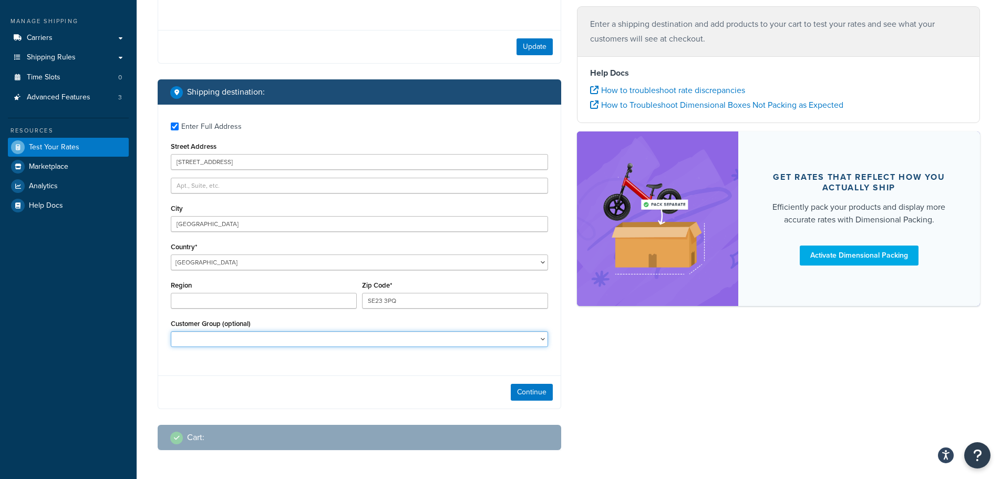
click at [398, 338] on select "Overnight UK Overnight - [GEOGRAPHIC_DATA] [GEOGRAPHIC_DATA] [GEOGRAPHIC_DATA] …" at bounding box center [359, 339] width 377 height 16
select select "UK Overnight - [GEOGRAPHIC_DATA]"
click at [171, 331] on select "Overnight UK Overnight - [GEOGRAPHIC_DATA] [GEOGRAPHIC_DATA] [GEOGRAPHIC_DATA] …" at bounding box center [359, 339] width 377 height 16
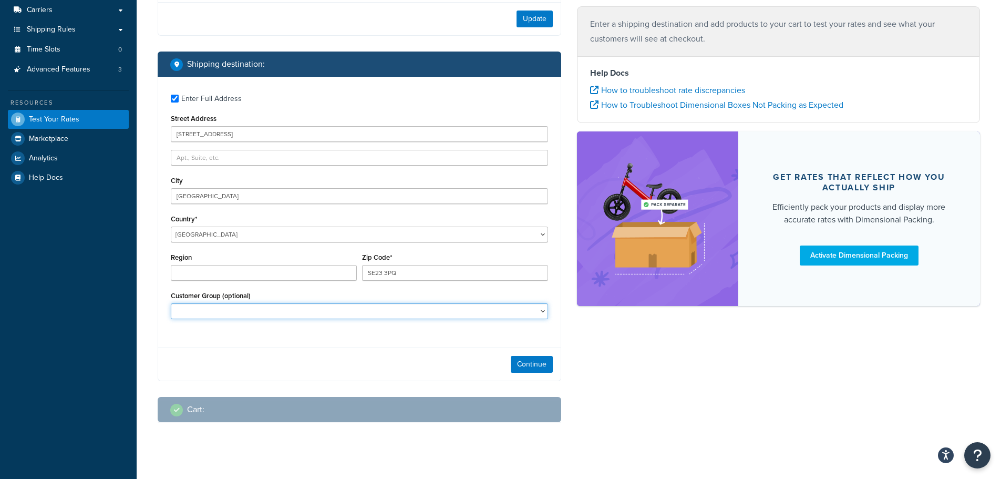
scroll to position [198, 0]
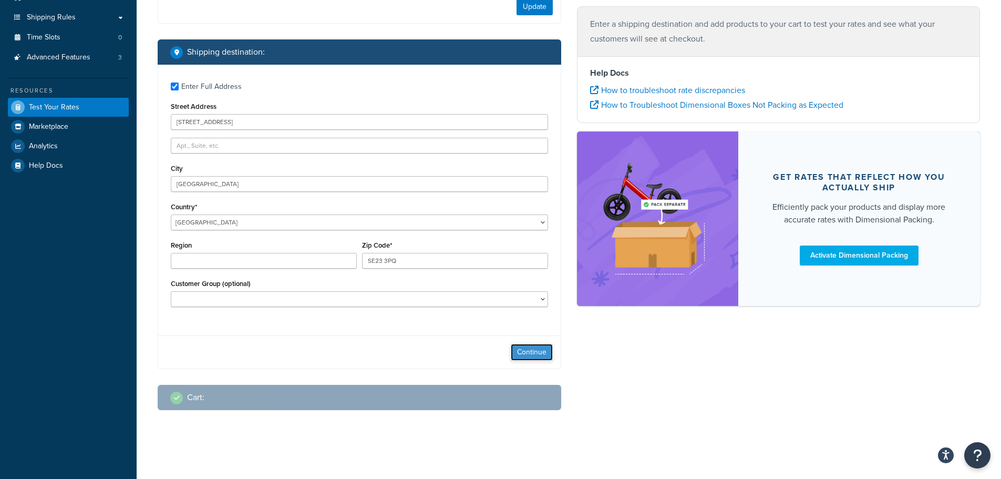
click at [525, 348] on button "Continue" at bounding box center [532, 352] width 42 height 17
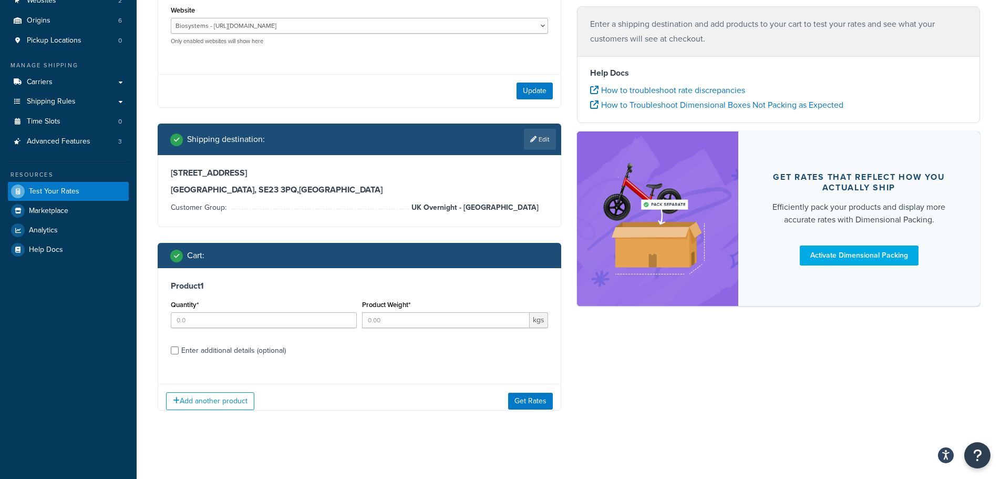
scroll to position [121, 0]
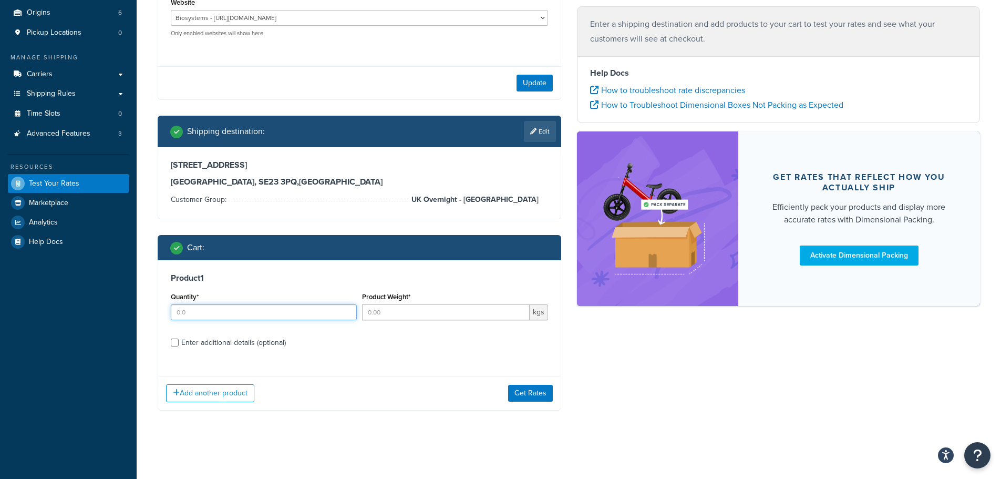
click at [239, 310] on input "Quantity*" at bounding box center [264, 312] width 186 height 16
type input "1"
click at [383, 308] on input "Product Weight*" at bounding box center [446, 312] width 168 height 16
type input "26"
click at [176, 343] on input "Enter additional details (optional)" at bounding box center [175, 343] width 8 height 8
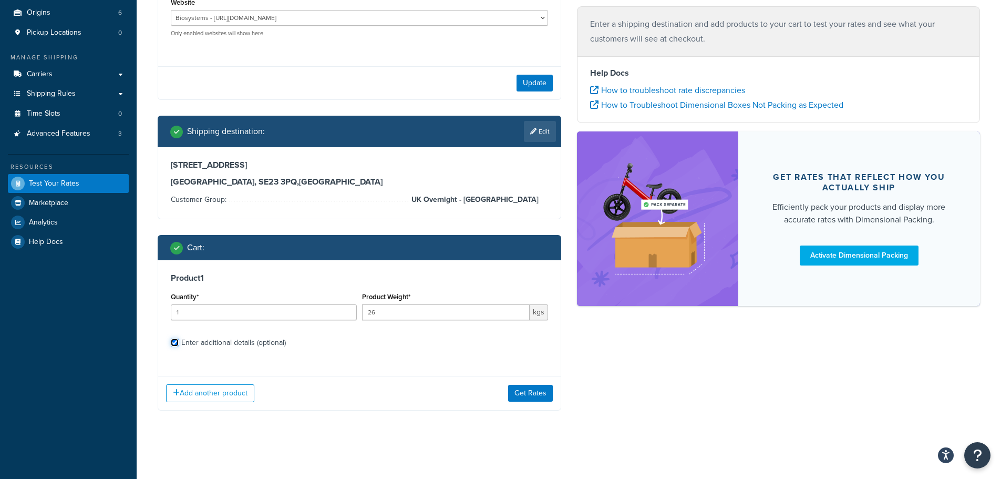
checkbox input "true"
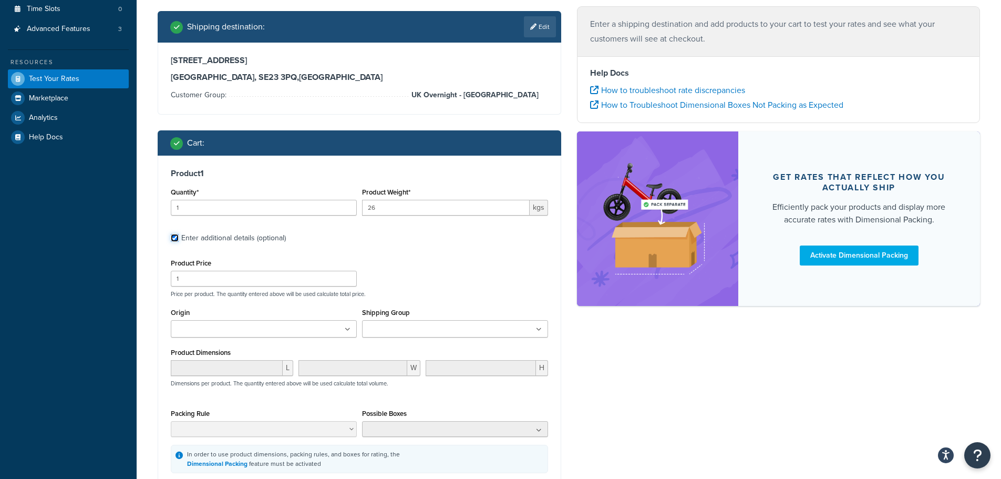
scroll to position [227, 0]
drag, startPoint x: 188, startPoint y: 278, endPoint x: 149, endPoint y: 276, distance: 39.5
click at [149, 276] on div "Test your rates Reset Rate Results Ecommerce store : Website Biosystems - [URL]…" at bounding box center [569, 196] width 865 height 746
type input "400"
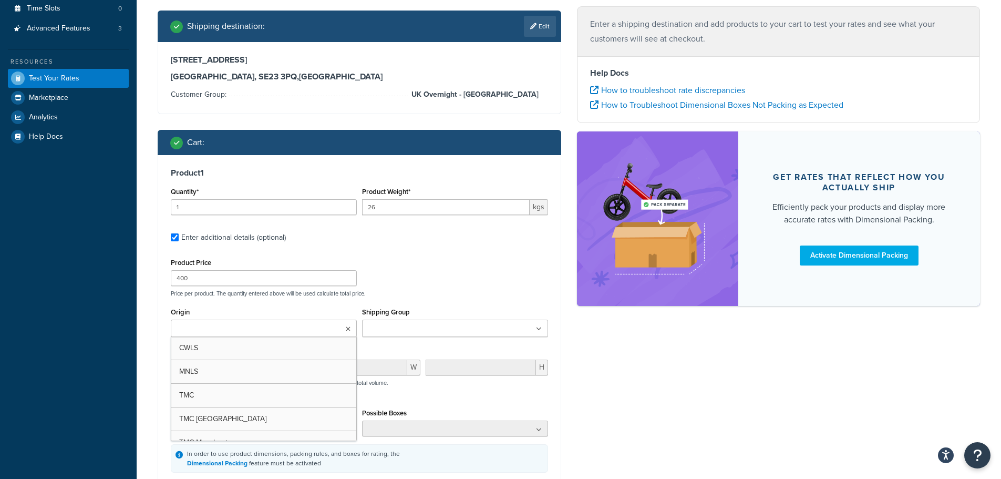
click at [344, 334] on ul at bounding box center [264, 328] width 186 height 17
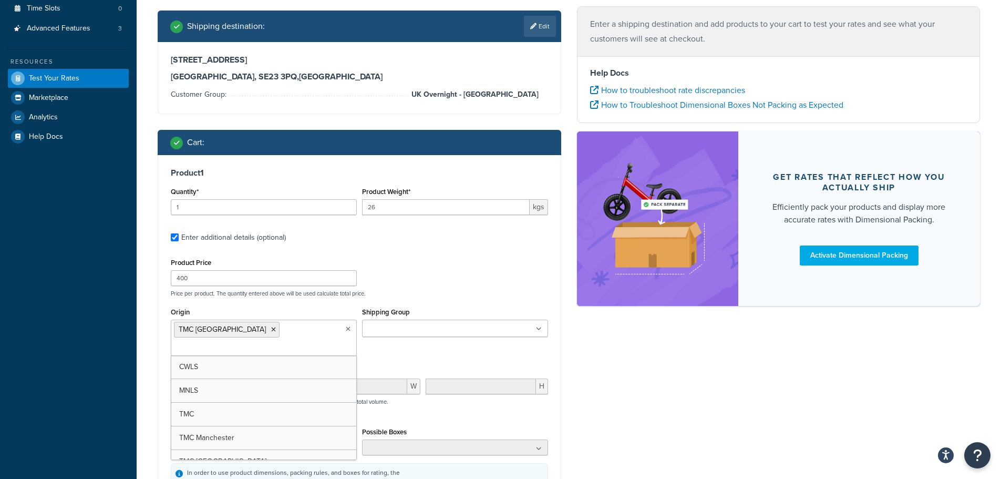
click at [467, 332] on ul at bounding box center [455, 328] width 186 height 17
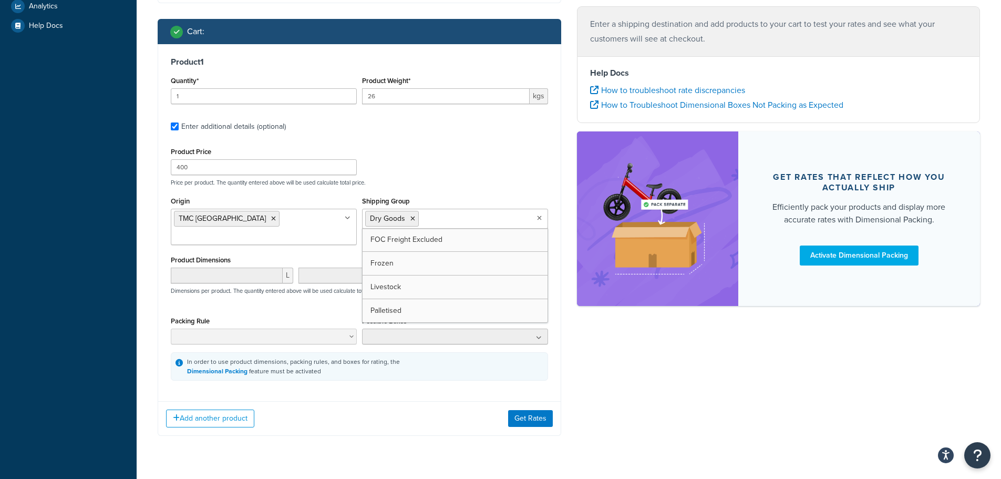
scroll to position [346, 0]
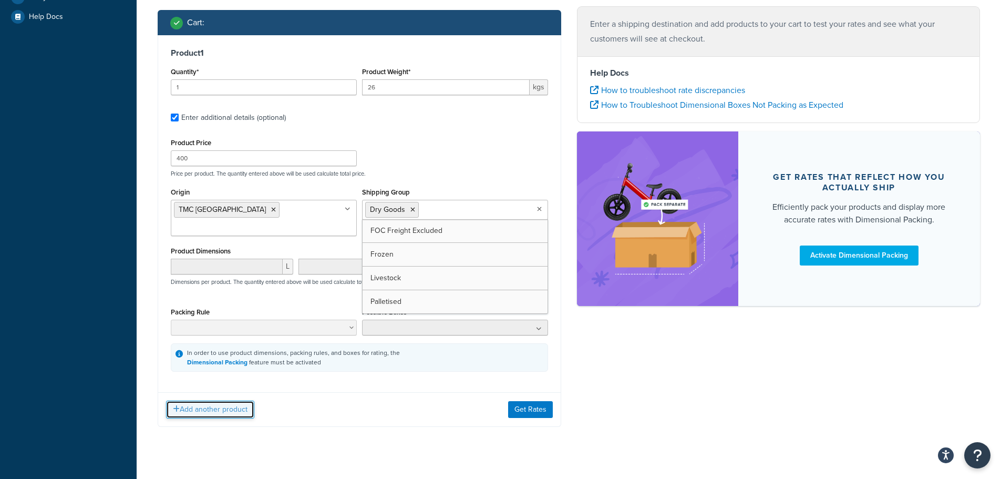
click at [229, 401] on button "Add another product" at bounding box center [210, 410] width 88 height 18
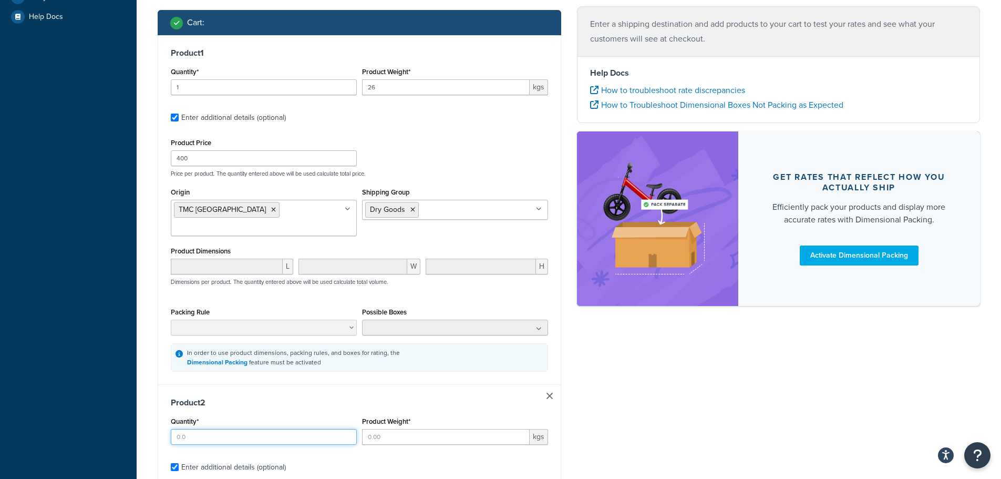
click at [238, 429] on input "Quantity*" at bounding box center [264, 437] width 186 height 16
type input "1"
click at [423, 429] on input "Product Weight*" at bounding box center [446, 437] width 168 height 16
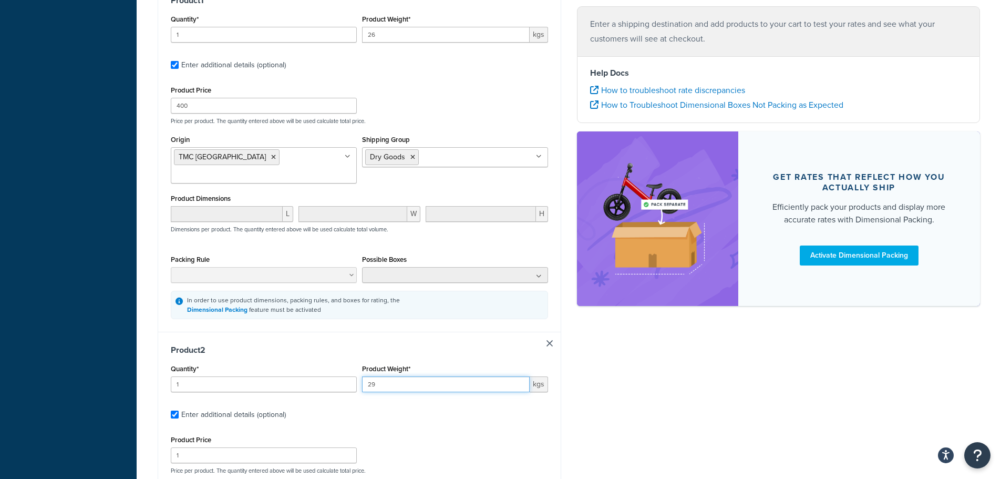
type input "29"
click at [201, 447] on input "1" at bounding box center [264, 455] width 186 height 16
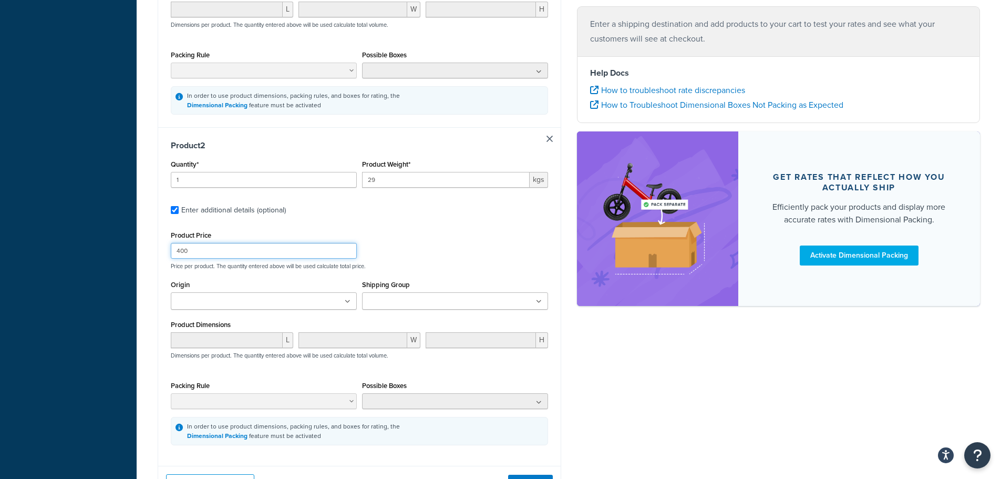
scroll to position [609, 0]
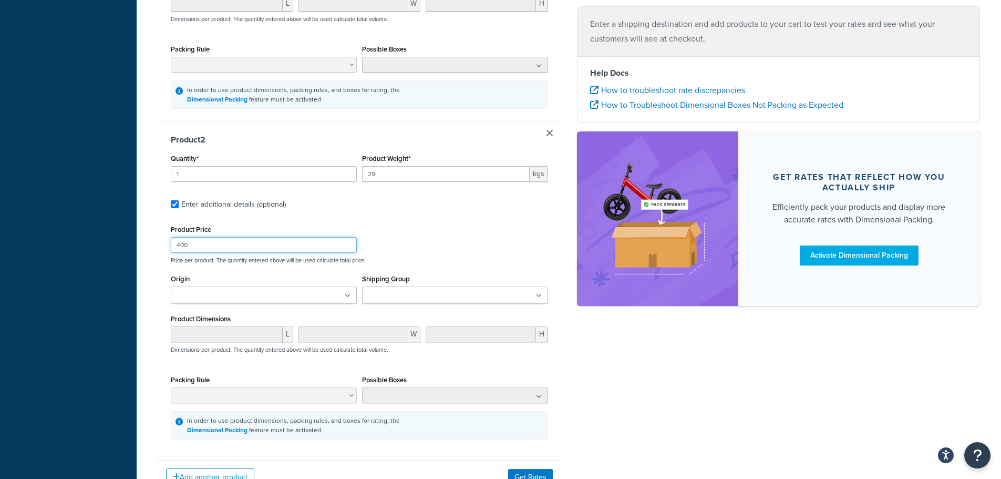
type input "400"
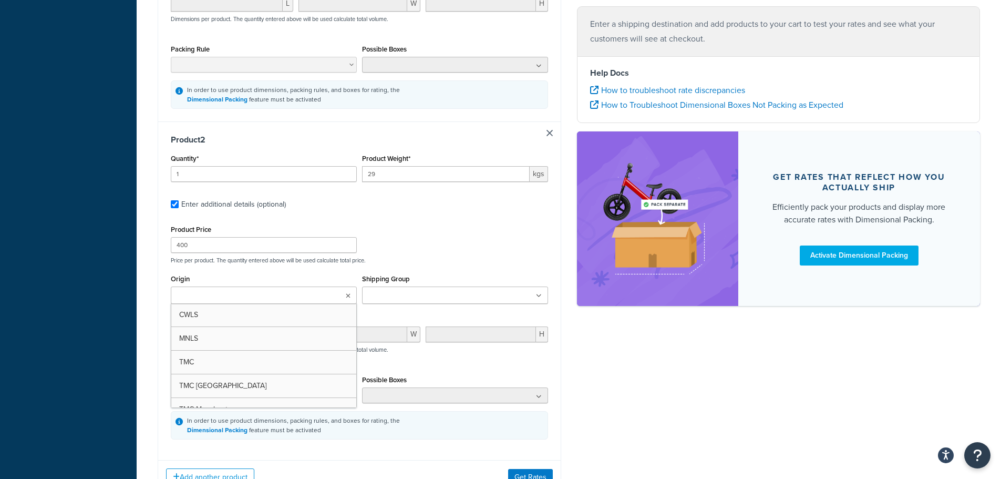
click at [350, 293] on icon at bounding box center [348, 296] width 5 height 6
drag, startPoint x: 266, startPoint y: 372, endPoint x: 271, endPoint y: 371, distance: 5.5
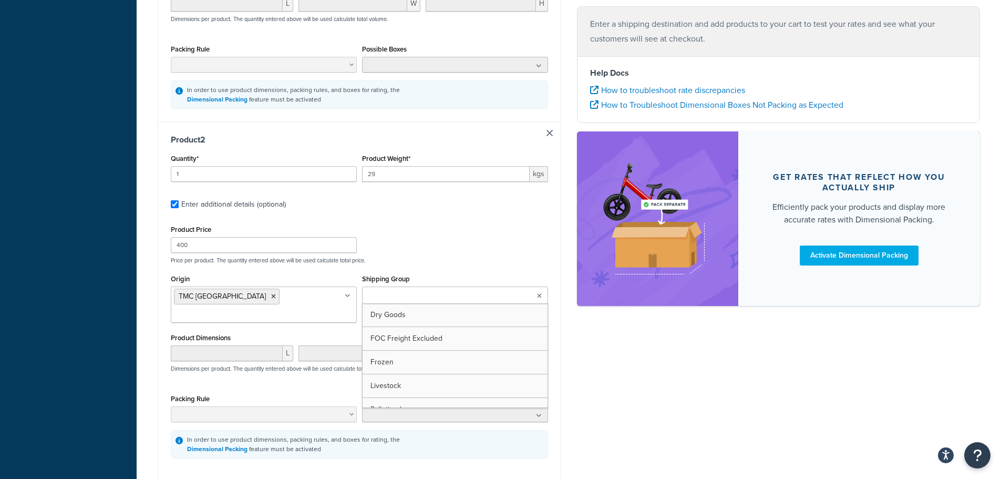
click at [541, 293] on icon at bounding box center [539, 296] width 5 height 6
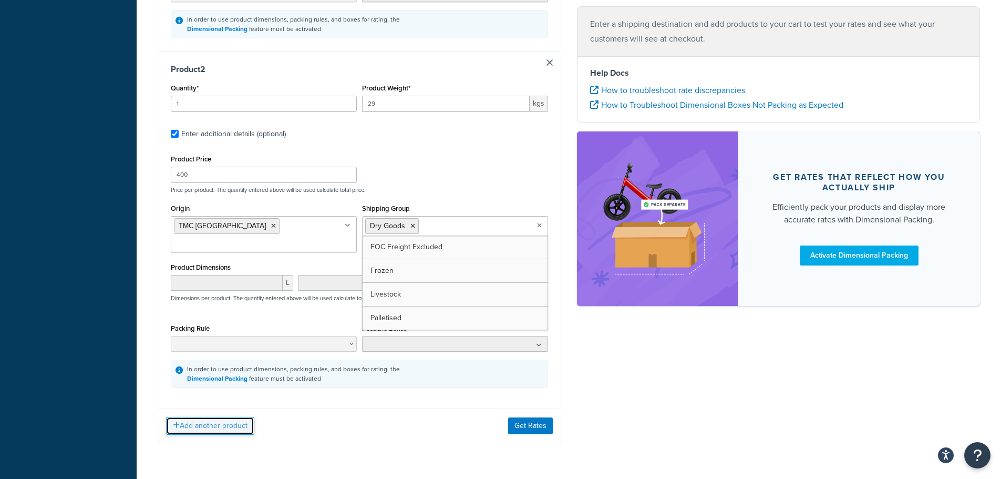
click at [229, 417] on button "Add another product" at bounding box center [210, 426] width 88 height 18
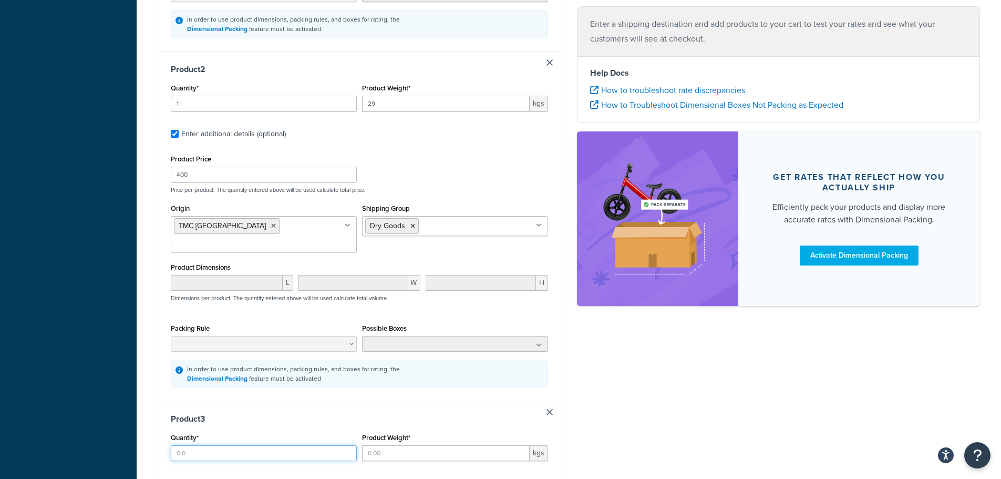
click at [239, 445] on input "Quantity*" at bounding box center [264, 453] width 186 height 16
type input "1"
click at [423, 445] on input "Product Weight*" at bounding box center [446, 453] width 168 height 16
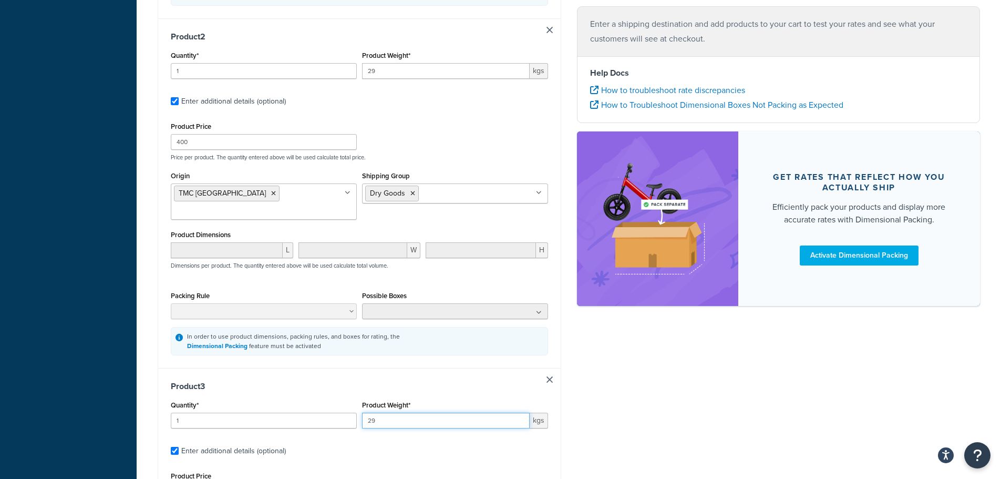
scroll to position [785, 0]
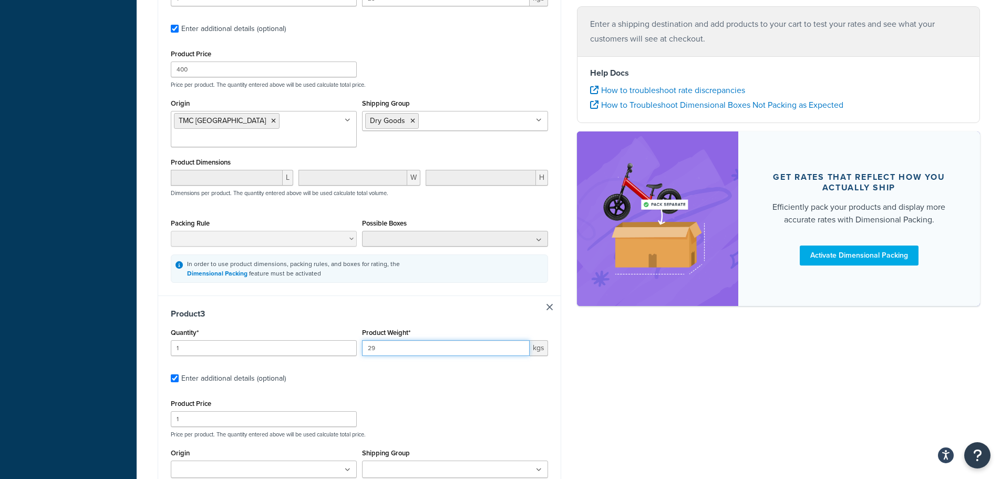
type input "29"
click at [258, 411] on input "1" at bounding box center [264, 419] width 186 height 16
type input "400"
click at [275, 460] on ul at bounding box center [264, 468] width 186 height 17
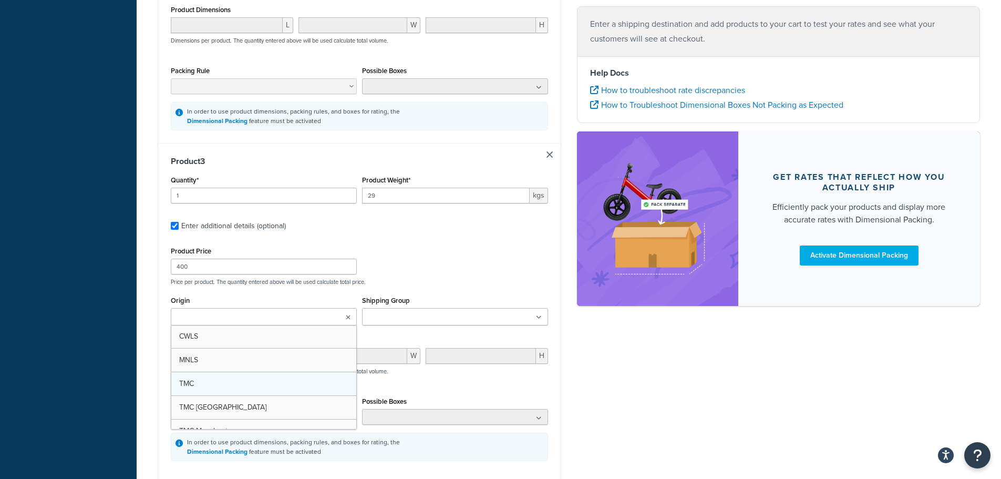
scroll to position [943, 0]
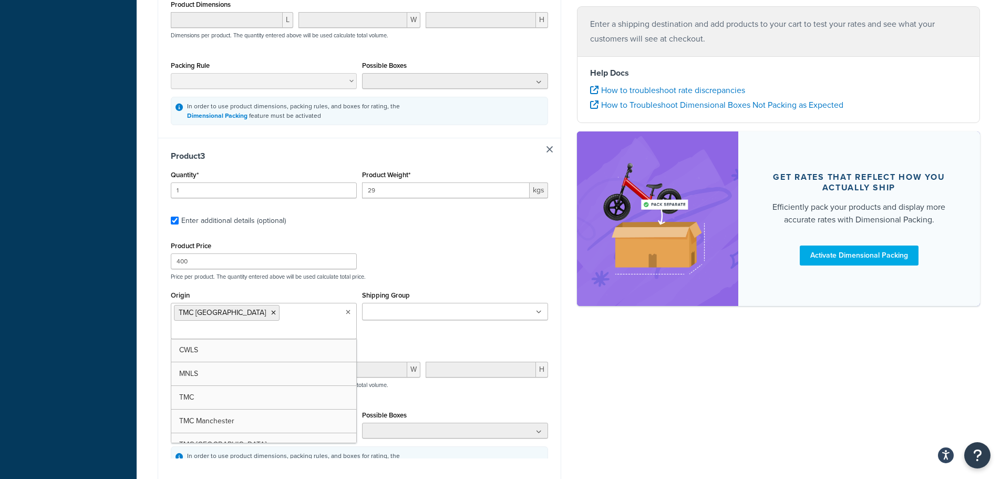
click at [464, 303] on ul at bounding box center [455, 311] width 186 height 17
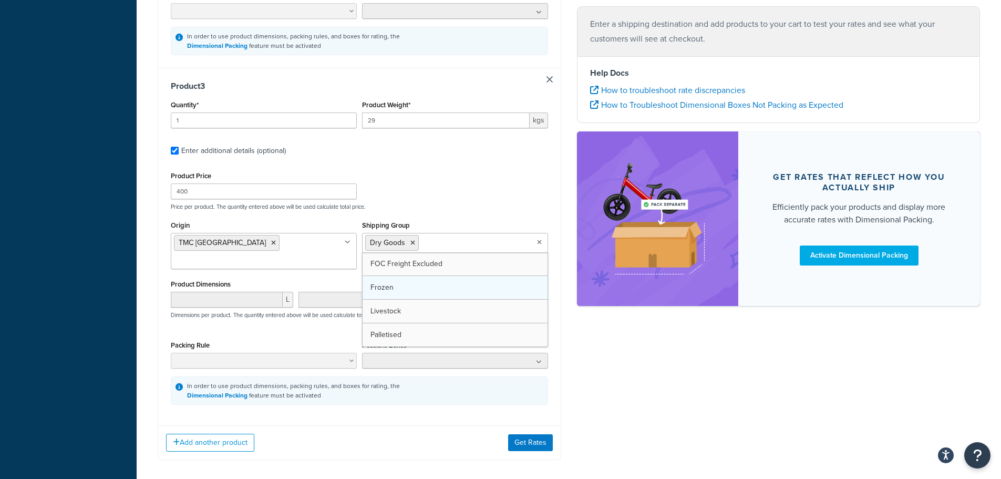
scroll to position [1013, 0]
click at [522, 434] on button "Get Rates" at bounding box center [530, 442] width 45 height 17
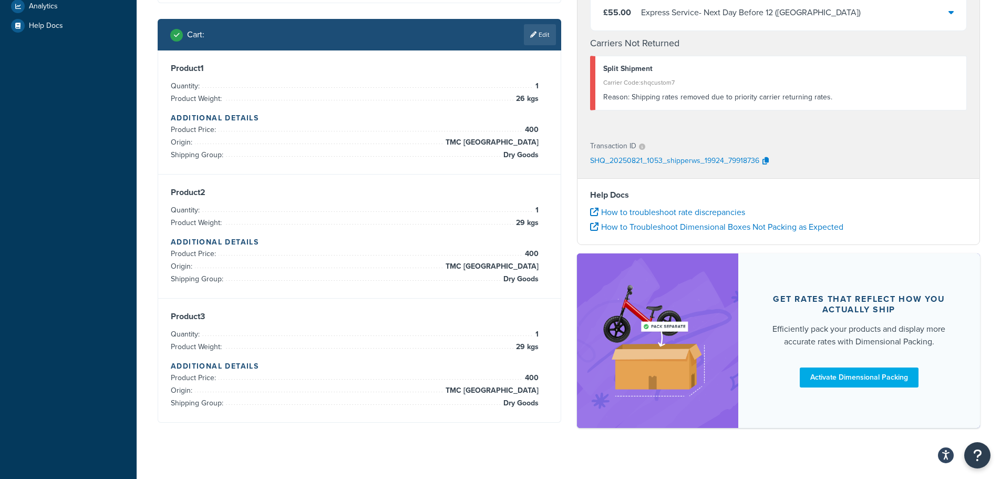
scroll to position [350, 0]
